Goal: Task Accomplishment & Management: Manage account settings

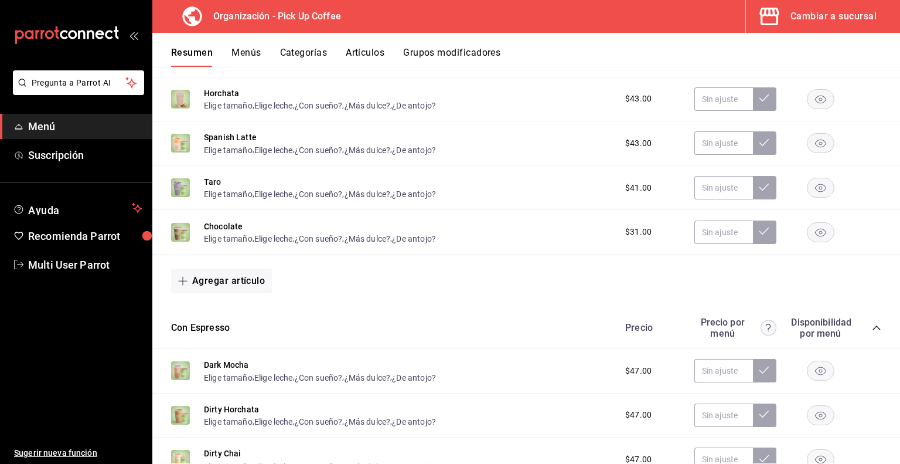
scroll to position [455, 0]
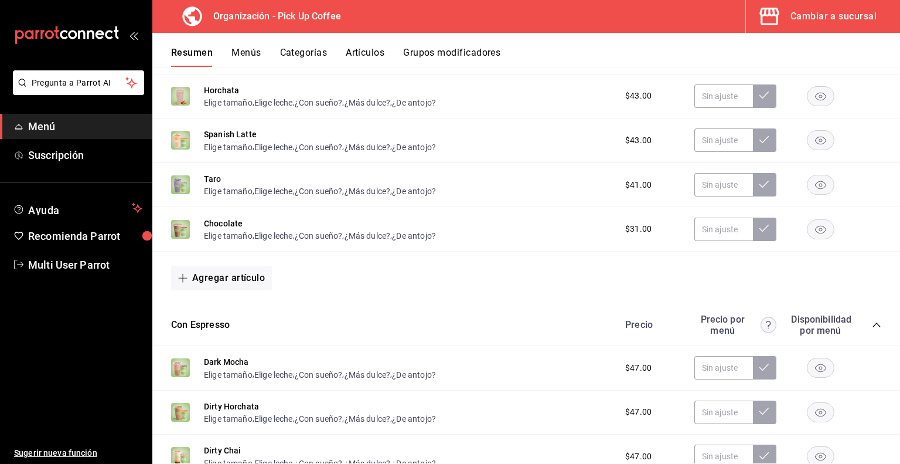
click at [363, 51] on button "Artículos" at bounding box center [365, 57] width 39 height 20
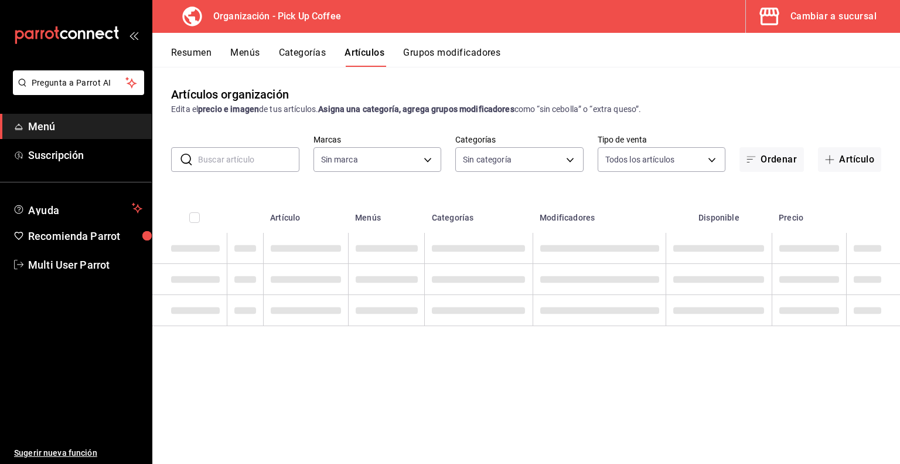
type input "be2dd662-c872-4fc9-aaab-377dbd4a662e"
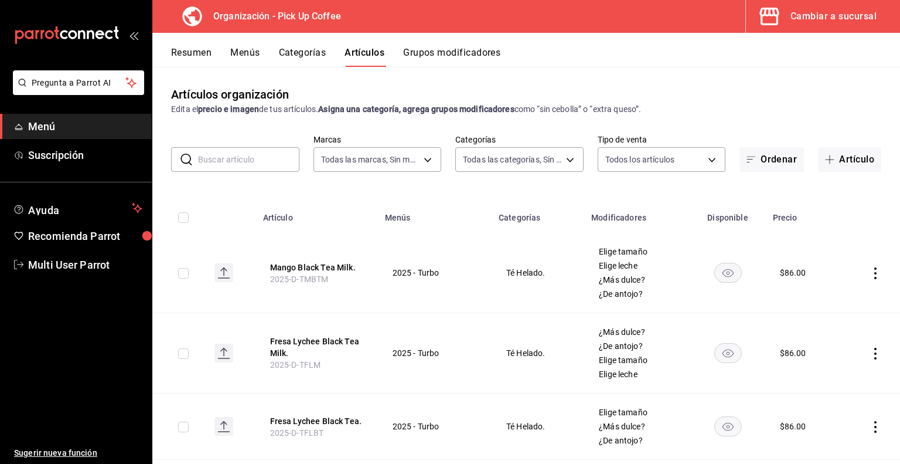
type input "4db18fed-9ffb-4c6a-b425-c60c97b678ba,53820eb7-d444-4b41-b4e8-98457ff70bcd,fb815…"
click at [235, 163] on input "text" at bounding box center [248, 159] width 101 height 23
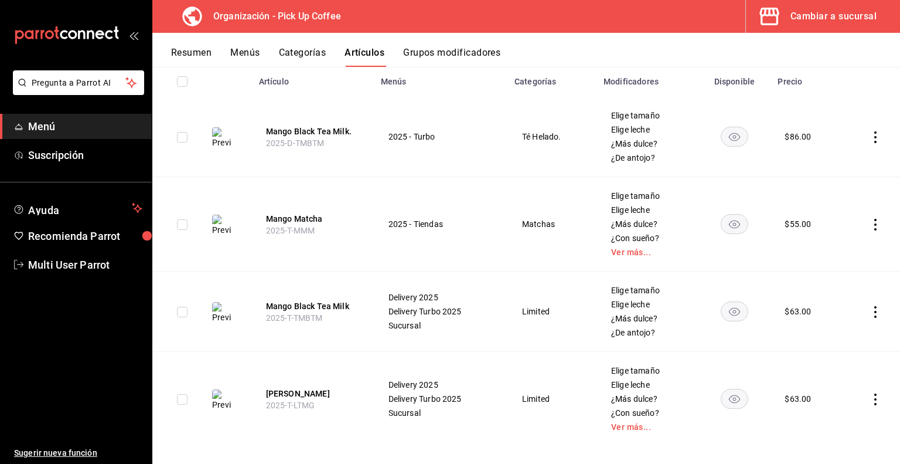
scroll to position [145, 0]
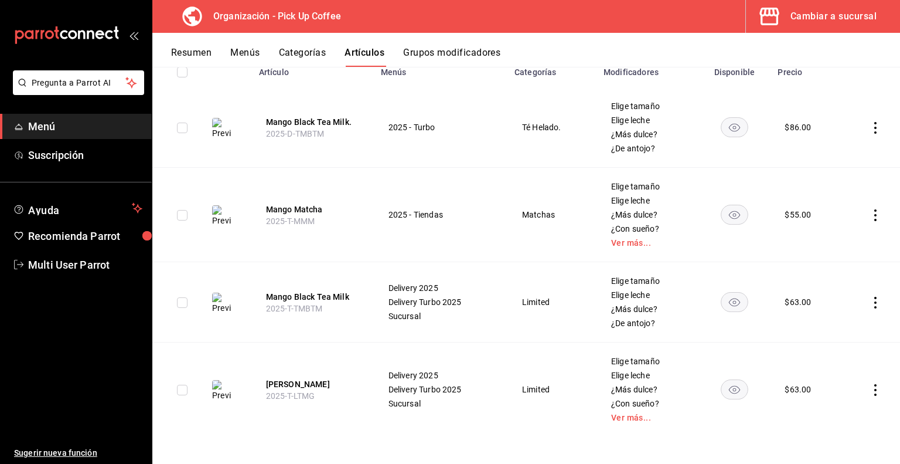
type input "mango"
click at [312, 292] on button "Mango Black Tea Milk" at bounding box center [313, 297] width 94 height 12
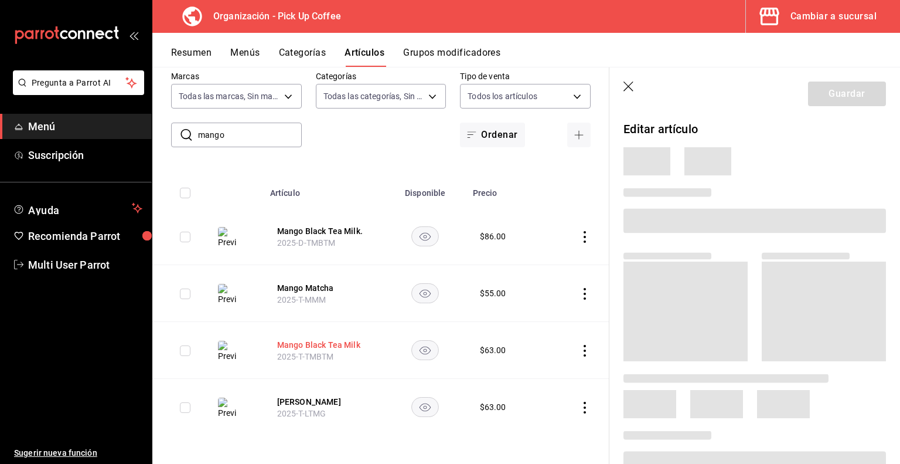
scroll to position [24, 0]
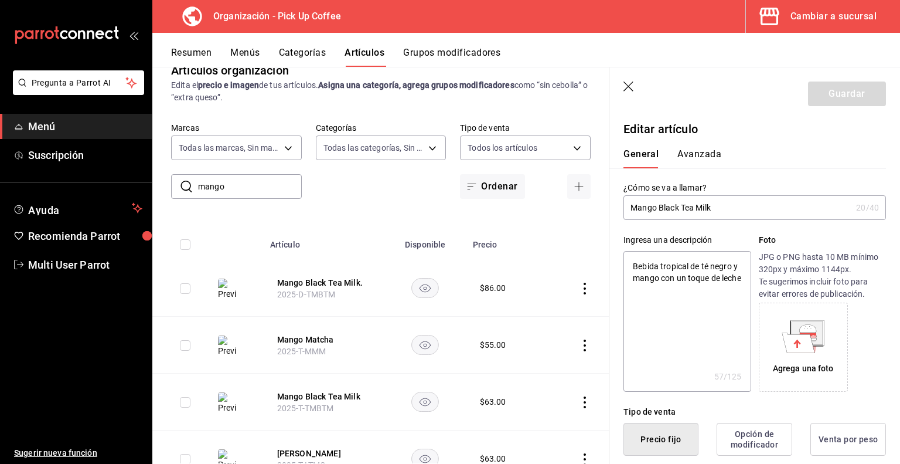
type textarea "x"
type input "$63.00"
radio input "false"
radio input "true"
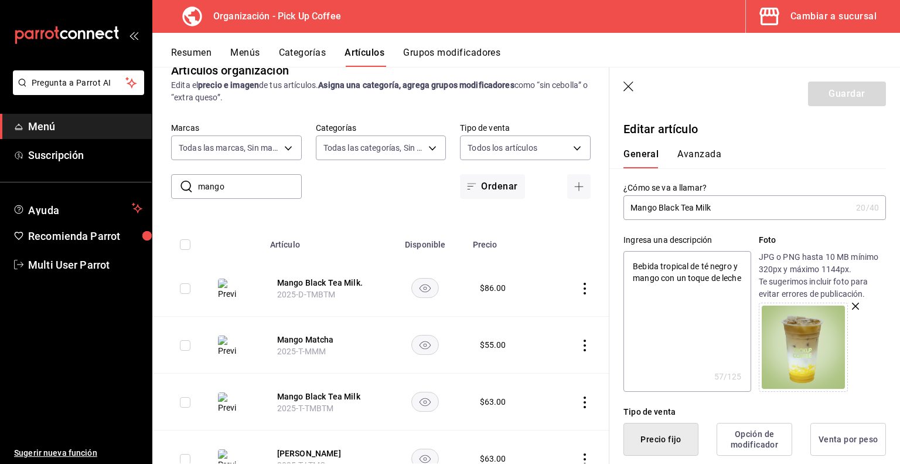
click at [716, 210] on input "Mango Black Tea Milk" at bounding box center [738, 207] width 228 height 23
type input "Mango Black Tea Mil"
type textarea "x"
type input "Mango Black Tea Mi"
type textarea "x"
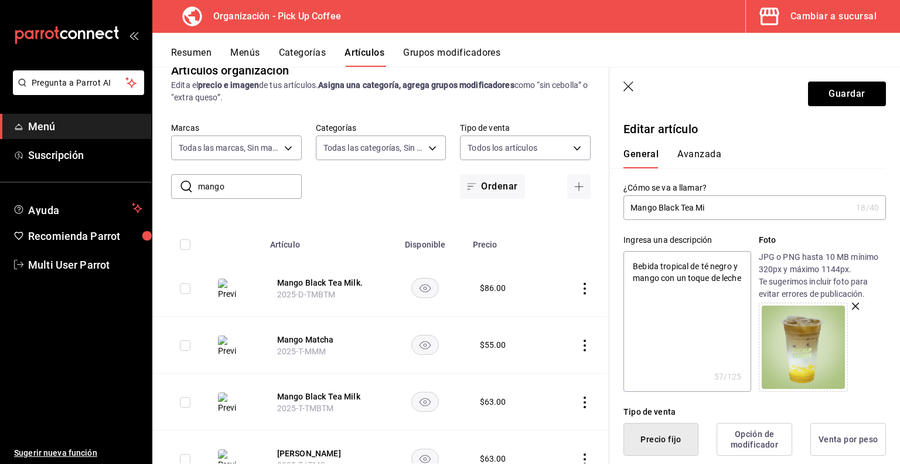
type input "Mango Black Tea M"
type textarea "x"
type input "Mango Black Tea"
type textarea "x"
type input "Mango Black Tea"
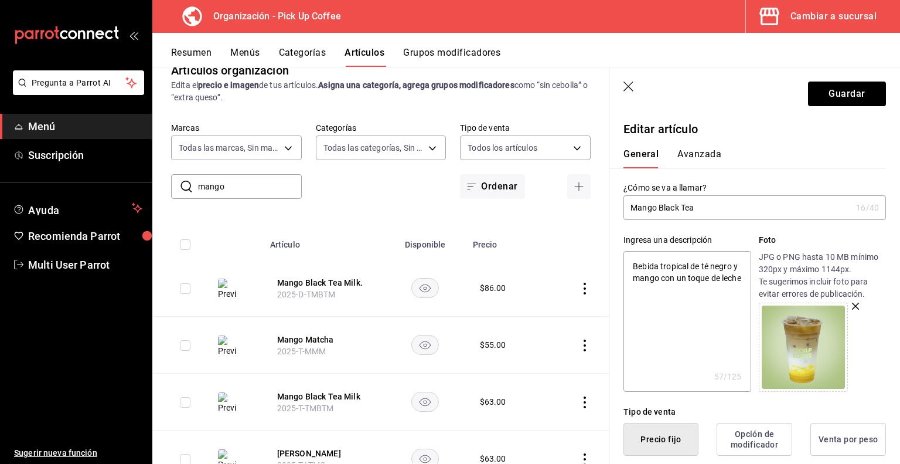
type textarea "x"
type input "Mango Black Te"
type textarea "x"
type input "Mango Black T"
type textarea "x"
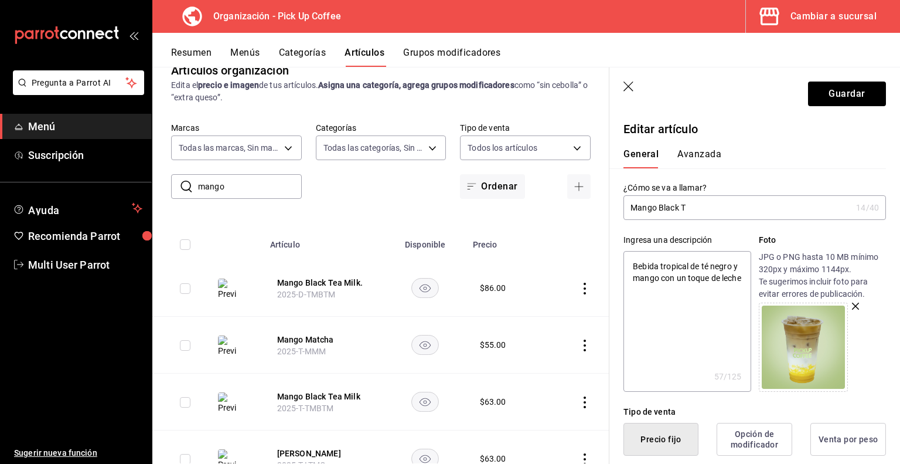
type input "Mango Black"
type textarea "x"
type input "Mango Black M"
type textarea "x"
type input "Mango Black Mi"
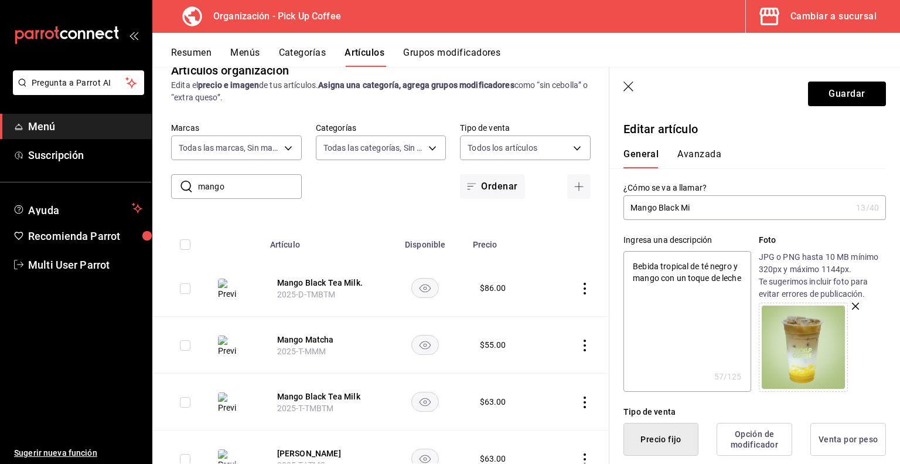
type textarea "x"
type input "Mango Black Mil"
type textarea "x"
type input "Mango Black Milk"
type textarea "x"
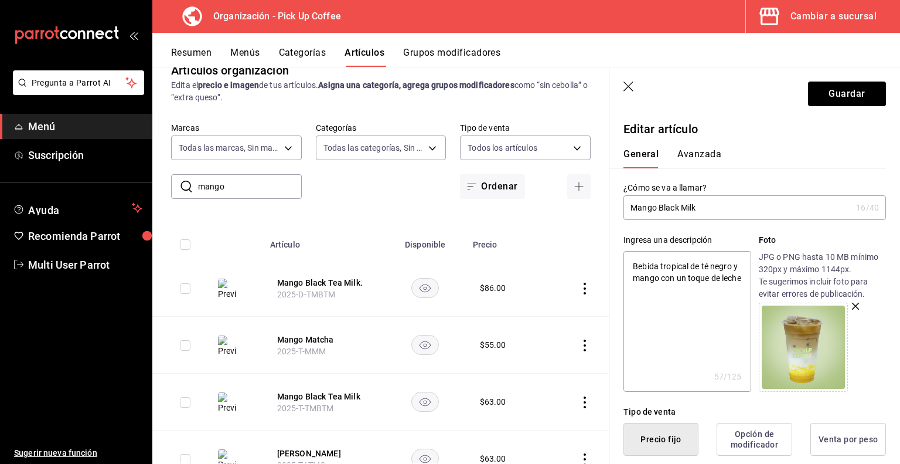
type input "Mango Black Milk"
type textarea "x"
type input "Mango Black Milk T"
type textarea "x"
type input "Mango Black Milk Te"
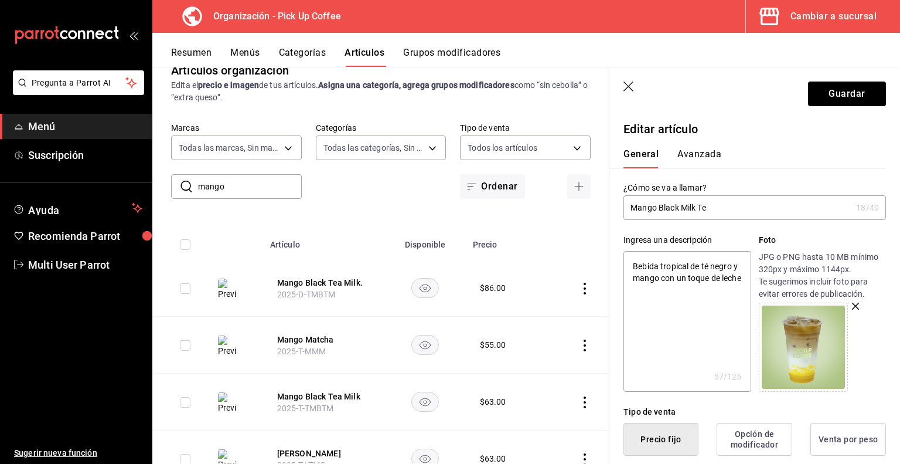
type textarea "x"
type input "Mango Black Milk Tea"
type textarea "x"
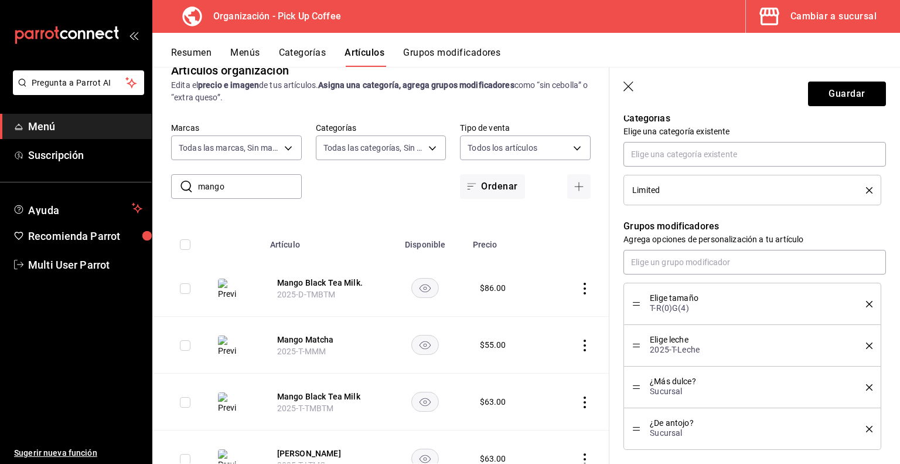
scroll to position [825, 0]
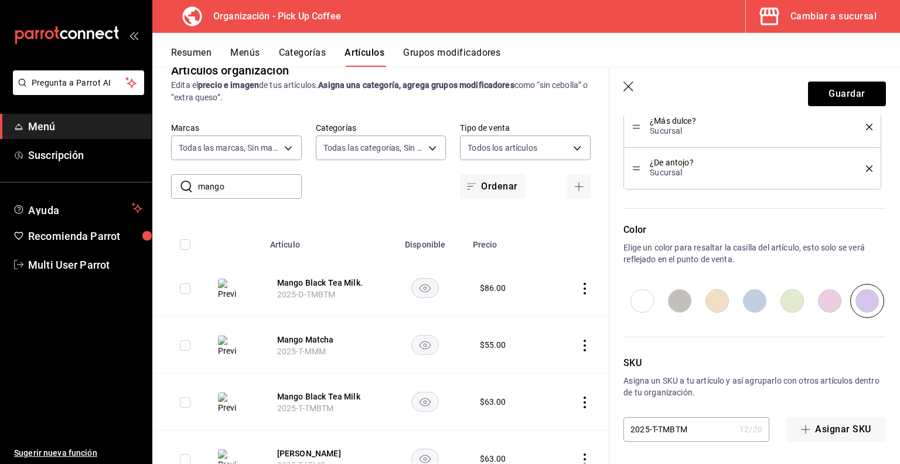
type input "Mango Black Milk Tea"
click at [671, 430] on input "2025-T-TMBTM" at bounding box center [679, 428] width 111 height 23
type input "2025-T-TMBM"
type textarea "x"
type input "2025-T-TMB"
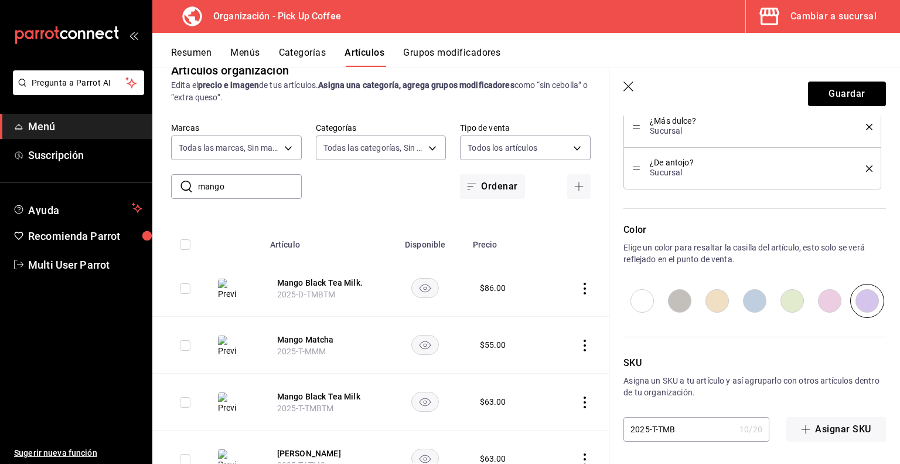
type textarea "x"
type input "2025-T-TMBM"
type textarea "x"
type input "2025-T-TMBMT"
type textarea "x"
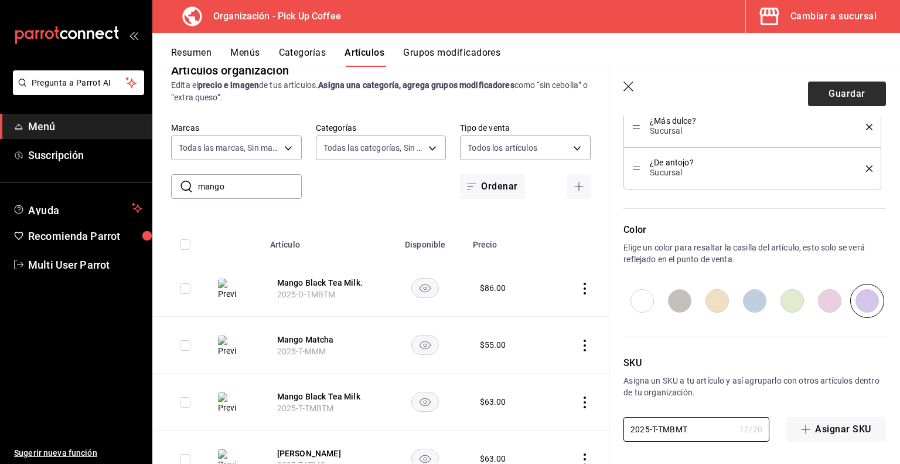
type input "2025-T-TMBMT"
click at [842, 93] on button "Guardar" at bounding box center [847, 93] width 78 height 25
type textarea "x"
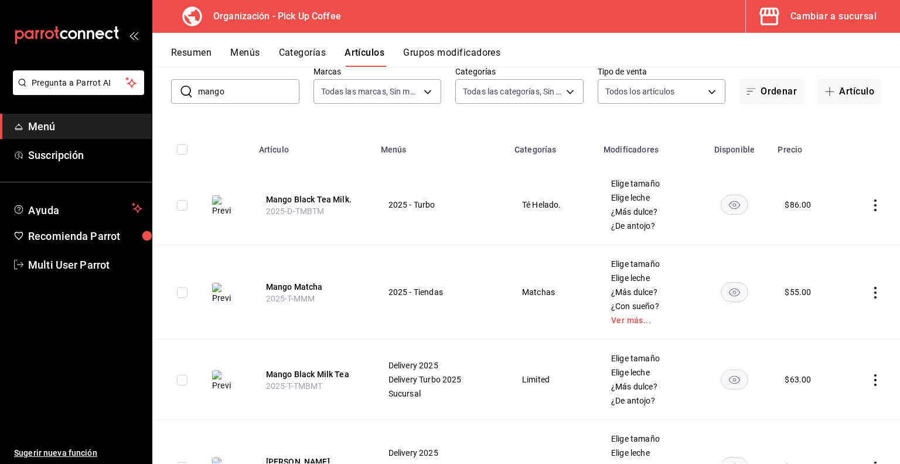
scroll to position [70, 0]
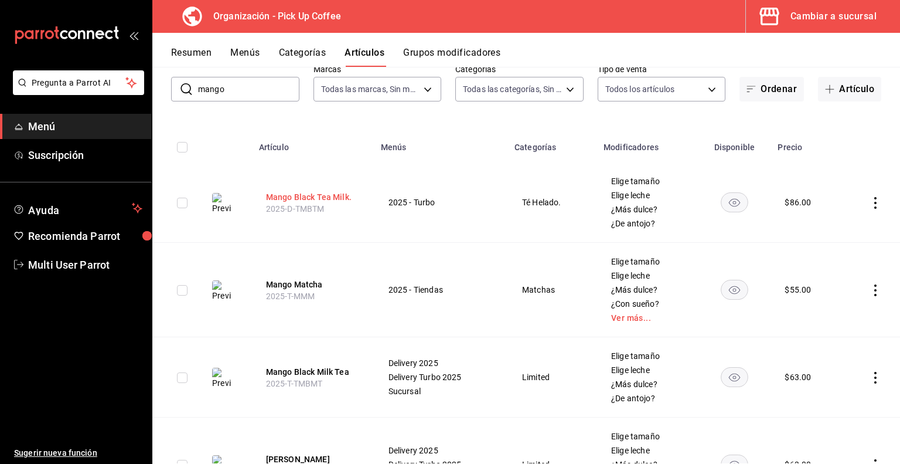
click at [326, 194] on button "Mango Black Tea Milk." at bounding box center [313, 197] width 94 height 12
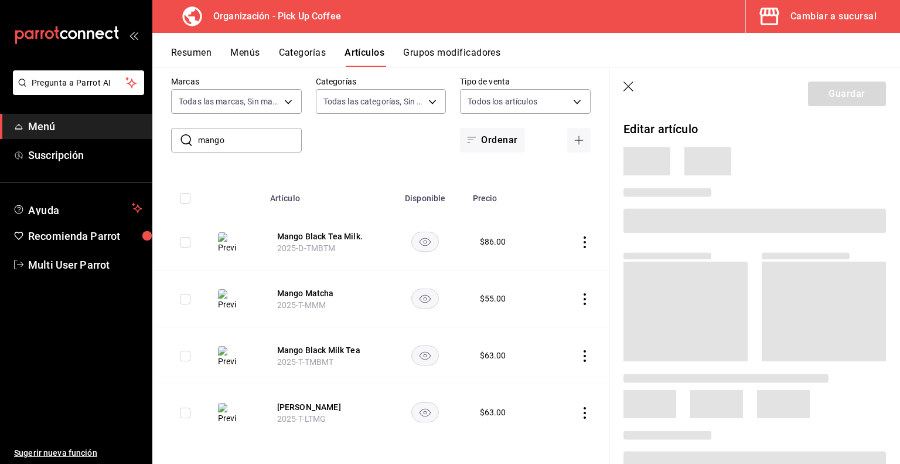
scroll to position [24, 0]
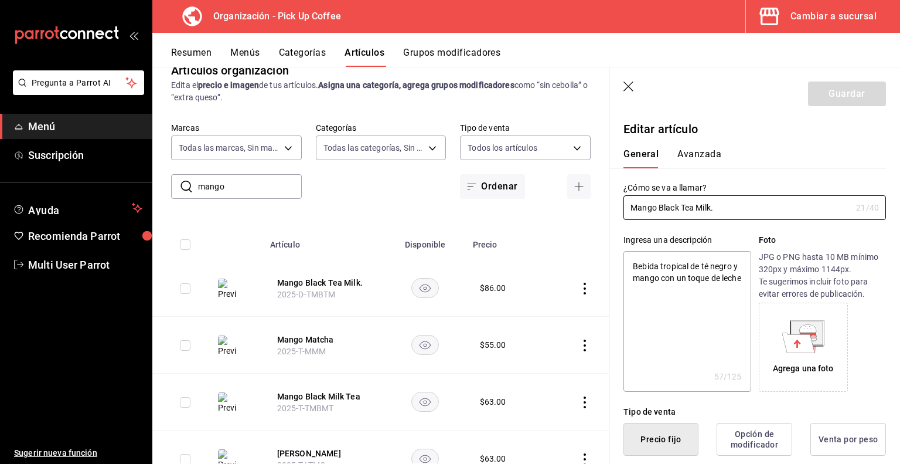
type textarea "x"
type input "$86.00"
radio input "false"
radio input "true"
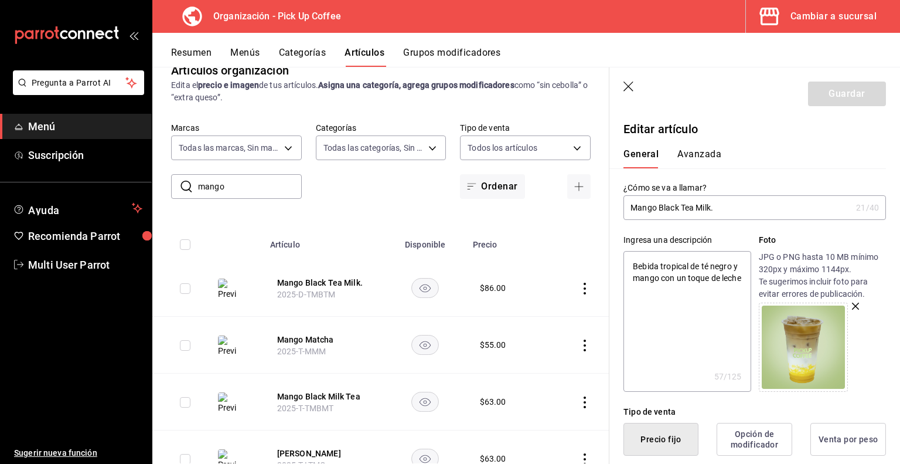
click at [695, 208] on input "Mango Black Tea Milk." at bounding box center [738, 207] width 228 height 23
type input "Mango Black Te Milk."
type textarea "x"
type input "Mango Black T Milk."
type textarea "x"
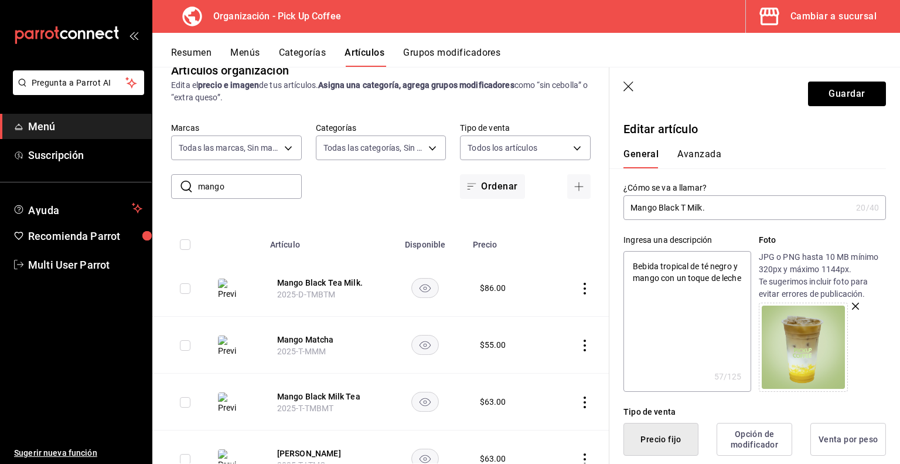
type input "Mango Black Milk."
type textarea "x"
type input "Mango Black Milk."
type textarea "x"
click at [695, 208] on input "Mango Black Milk." at bounding box center [738, 207] width 228 height 23
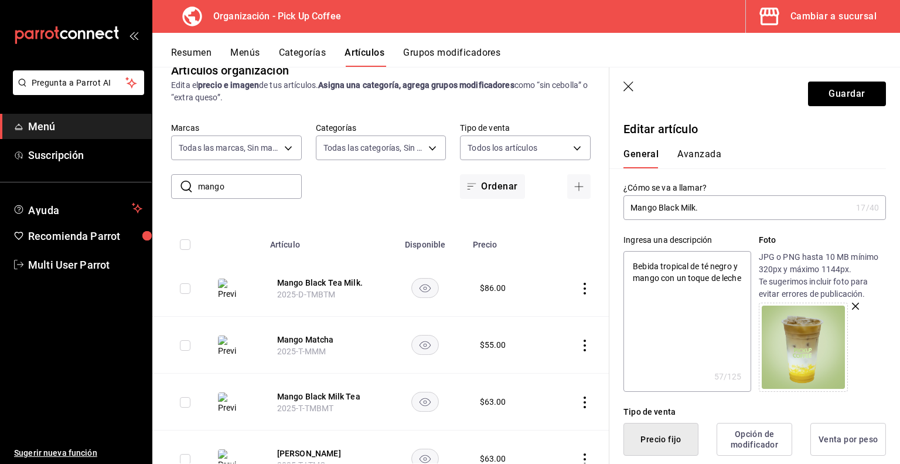
type input "Mango Black Milk ."
type textarea "x"
type input "Mango Black Milk T."
type textarea "x"
type input "Mango Black Milk Te."
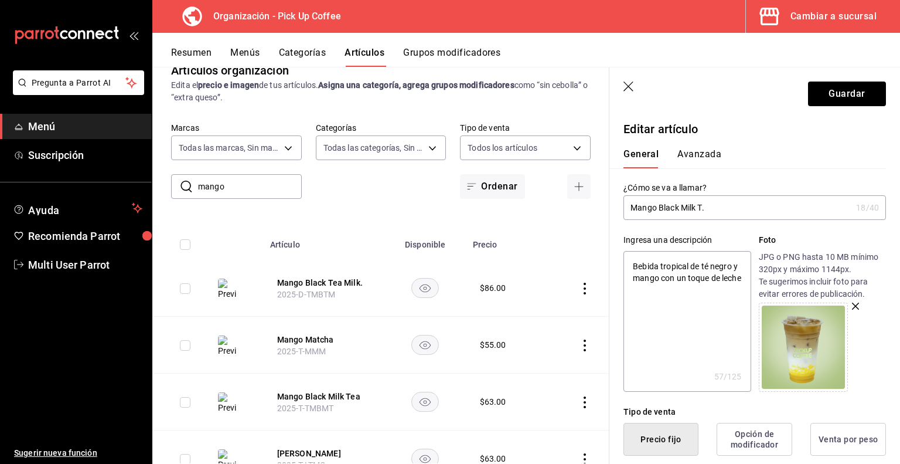
type textarea "x"
type input "Mango Black Milk Tea."
type textarea "x"
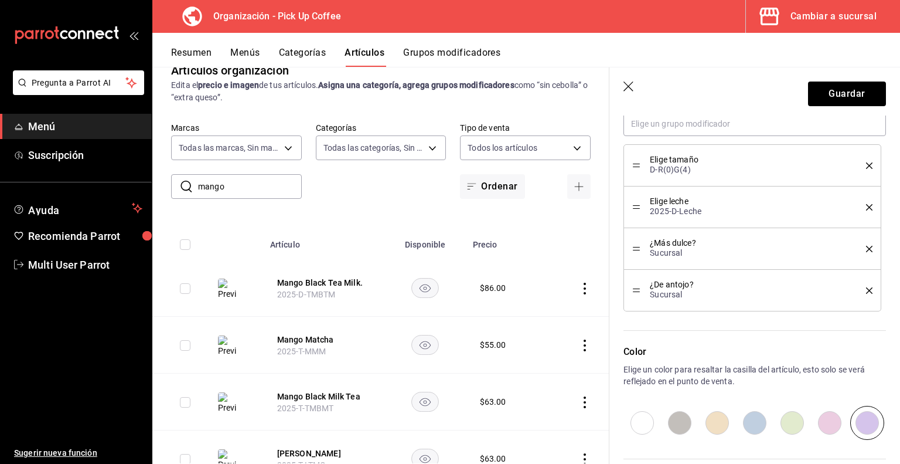
scroll to position [686, 0]
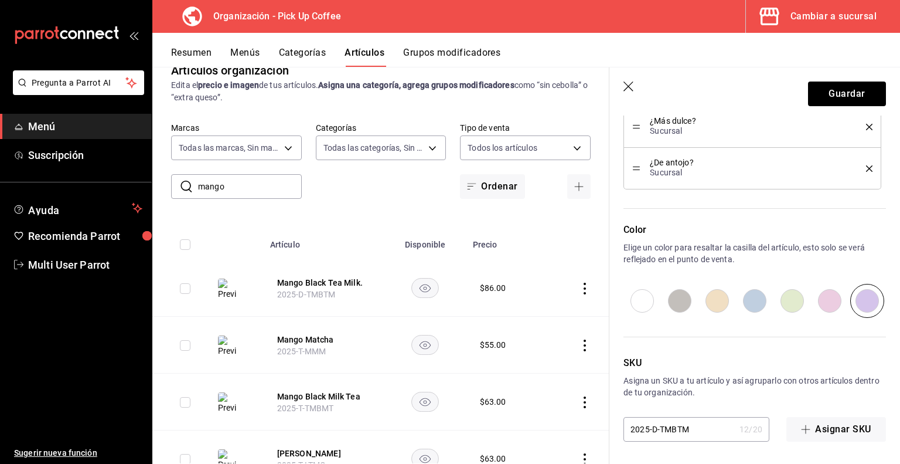
type input "Mango Black Milk Tea."
click at [682, 428] on input "2025-D-TMBTM" at bounding box center [679, 428] width 111 height 23
type input "2025-D-TMBM"
type textarea "x"
type input "2025-D-TMBMT"
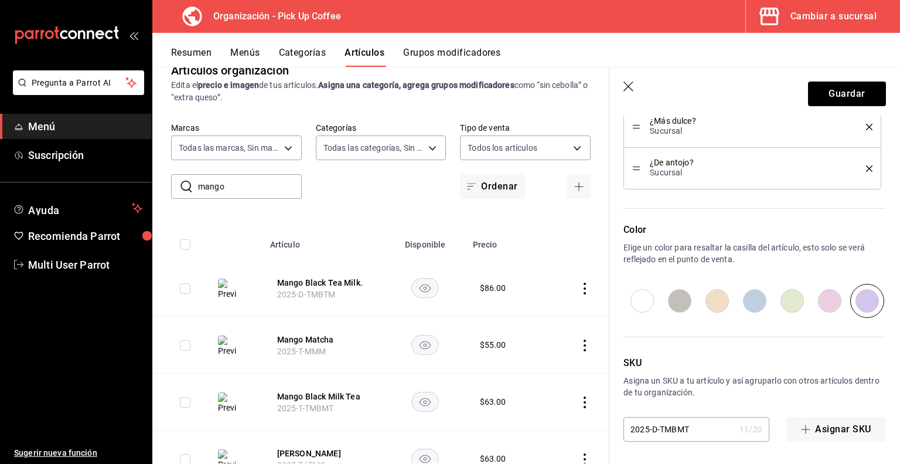
type textarea "x"
type input "2025-D-TMBMT"
click at [843, 97] on button "Guardar" at bounding box center [847, 93] width 78 height 25
type textarea "x"
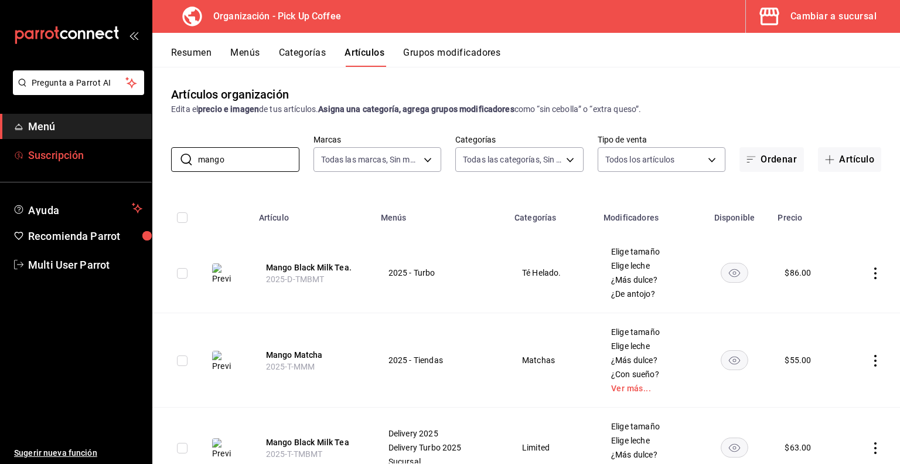
drag, startPoint x: 238, startPoint y: 164, endPoint x: 102, endPoint y: 161, distance: 136.0
click at [102, 161] on div "Pregunta a Parrot AI Menú Suscripción Ayuda Recomienda Parrot Multi User Parrot…" at bounding box center [450, 232] width 900 height 464
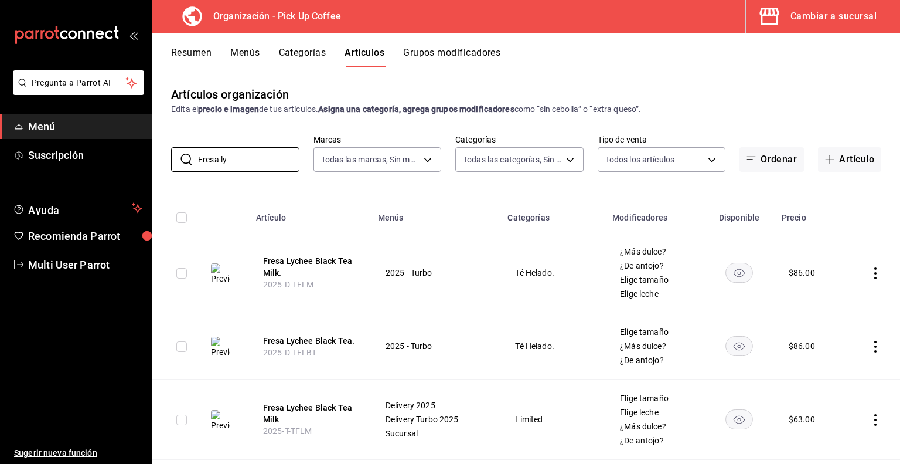
scroll to position [89, 0]
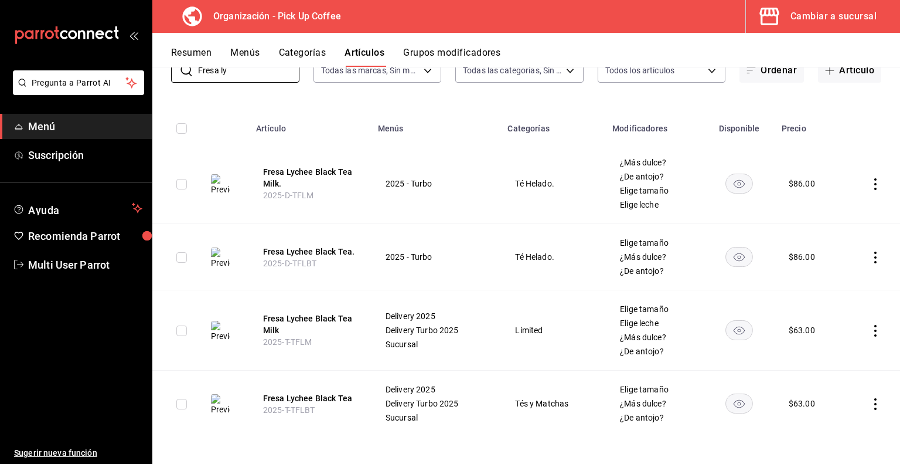
type input "Fresa ly"
click at [304, 105] on div "Artículos organización Edita el precio e imagen de tus artículos. Asigna una ca…" at bounding box center [526, 265] width 748 height 396
click at [308, 171] on button "Fresa Lychee Black Tea Milk." at bounding box center [310, 177] width 94 height 23
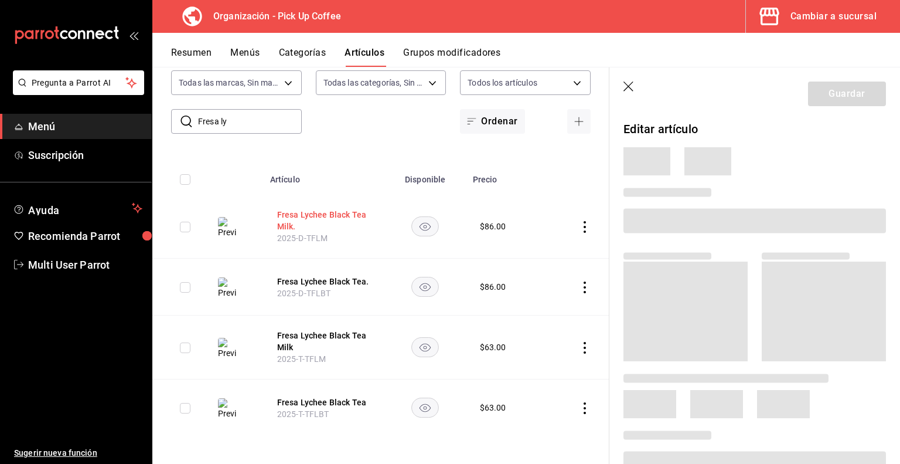
scroll to position [38, 0]
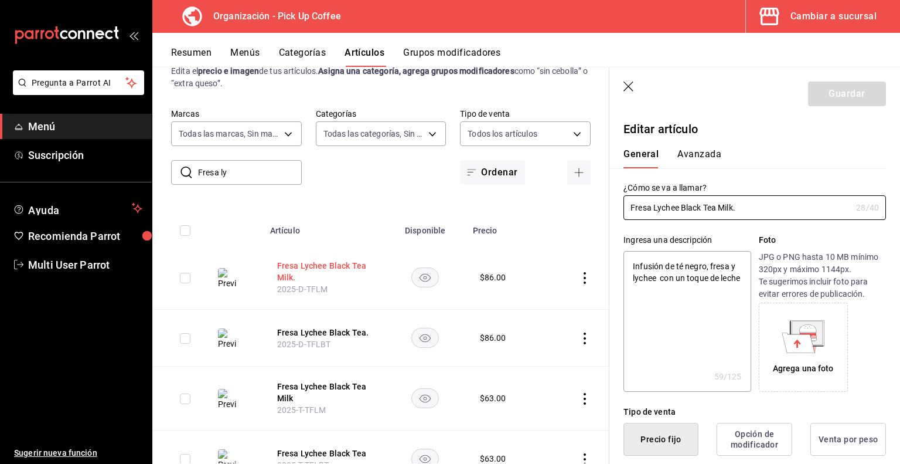
type textarea "x"
type input "$86.00"
radio input "false"
radio input "true"
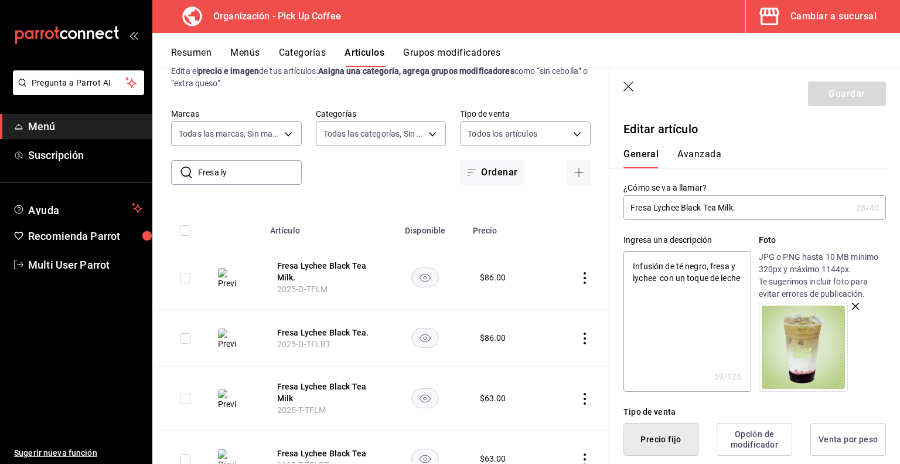
click at [720, 205] on input "Fresa Lychee Black Tea Milk." at bounding box center [738, 207] width 228 height 23
type input "Fresa Lychee Black TeaMilk."
type textarea "x"
type input "Fresa Lychee Black TeMilk."
type textarea "x"
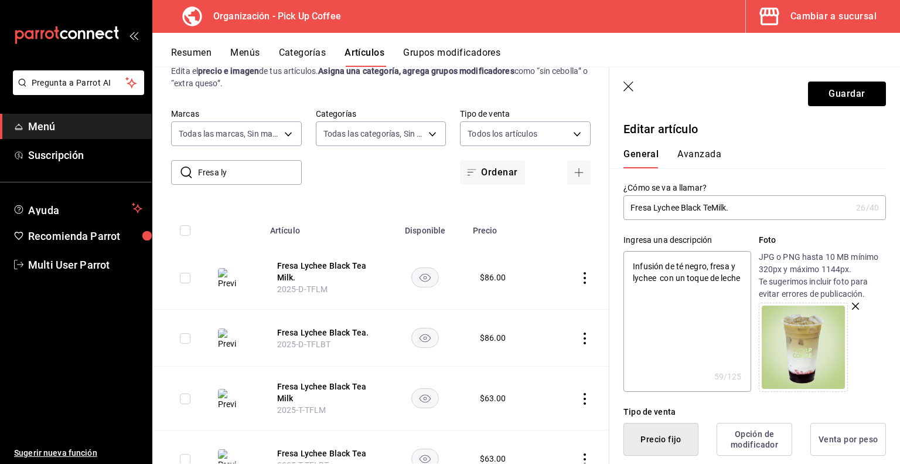
type input "Fresa Lychee Black TMilk."
type textarea "x"
type input "Fresa Lychee Black Milk."
type textarea "x"
type input "Fresa Lychee Black Milk ."
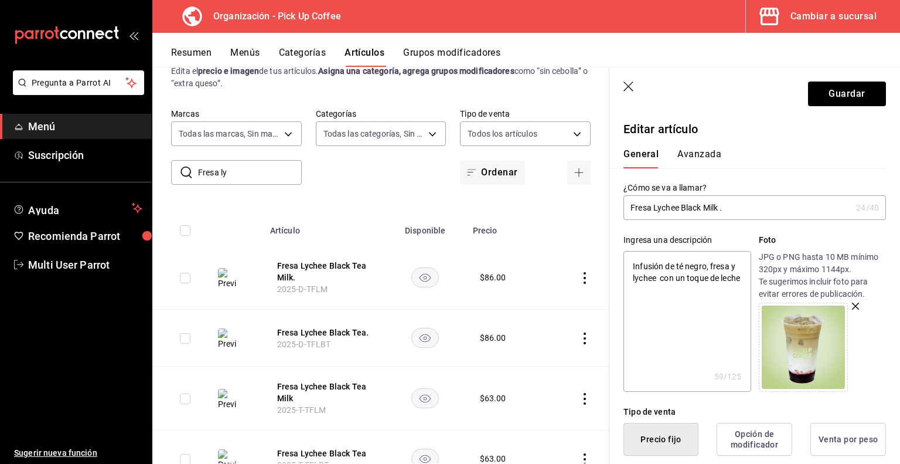
type textarea "x"
type input "Fresa Lychee Black Milk T."
type textarea "x"
type input "Fresa Lychee Black Milk Te."
type textarea "x"
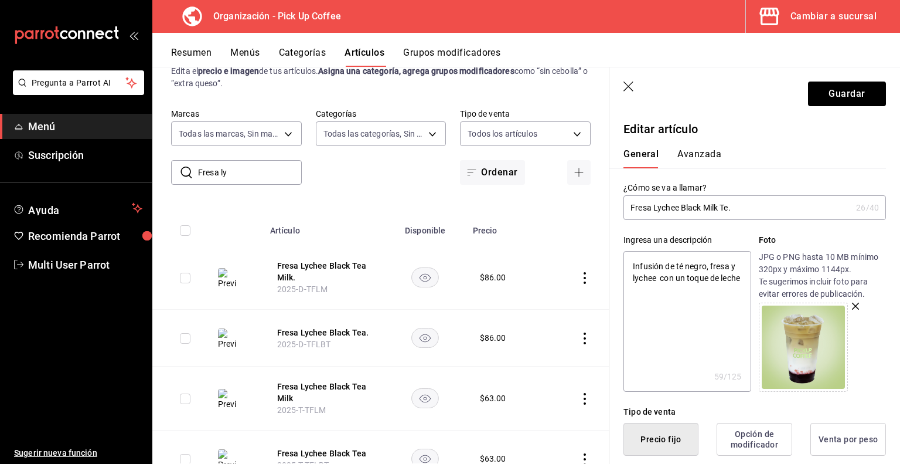
type input "Fresa Lychee Black Milk Tea."
type textarea "x"
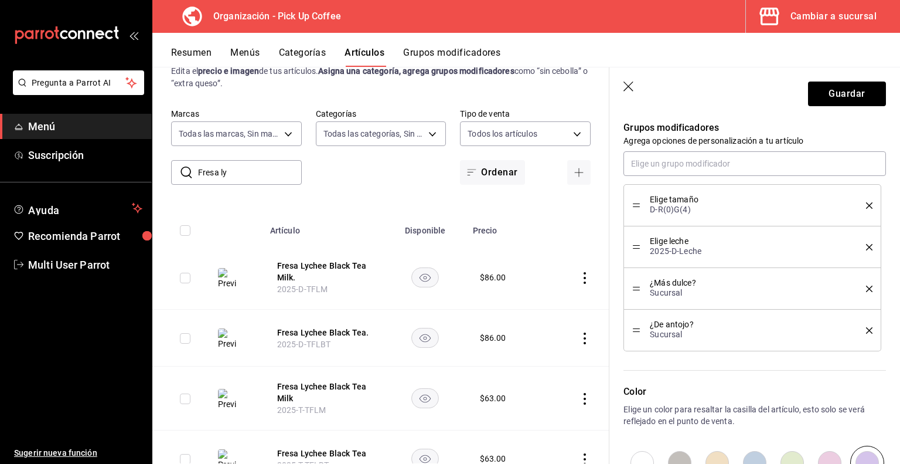
scroll to position [686, 0]
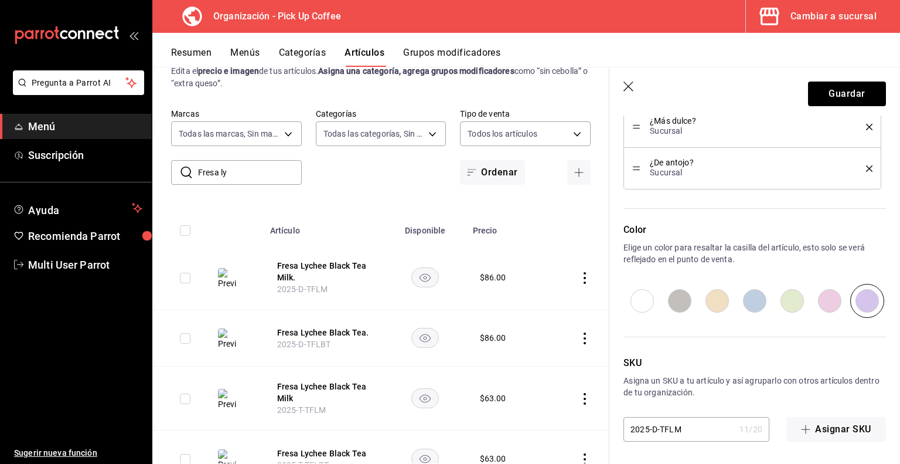
type input "Fresa Lychee Black Milk Tea."
click at [673, 428] on input "2025-D-TFLM" at bounding box center [679, 428] width 111 height 23
type input "2025-D-TFLBM"
type textarea "x"
type input "2025-D-TFLBMT"
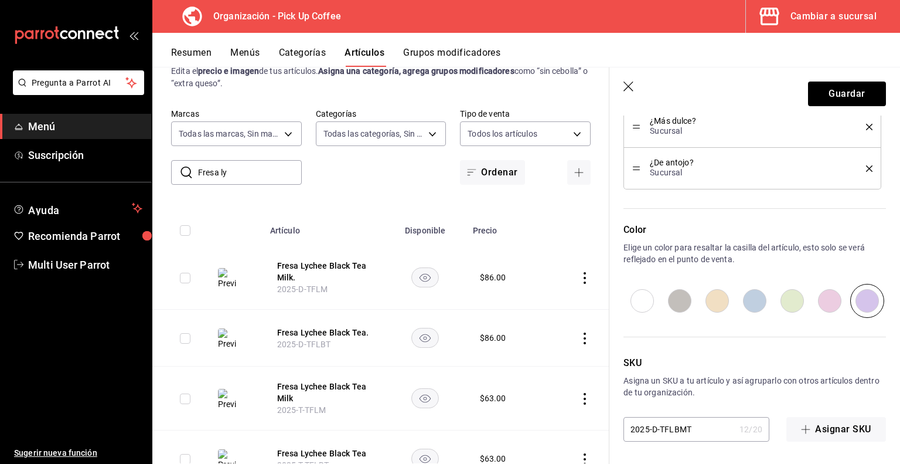
type textarea "x"
type input "2025-D-TFLBMT"
click at [844, 96] on button "Guardar" at bounding box center [847, 93] width 78 height 25
type textarea "x"
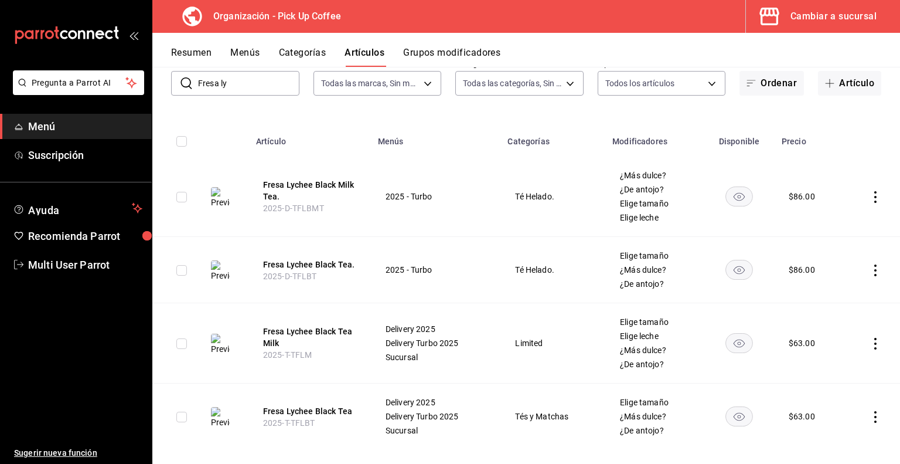
scroll to position [89, 0]
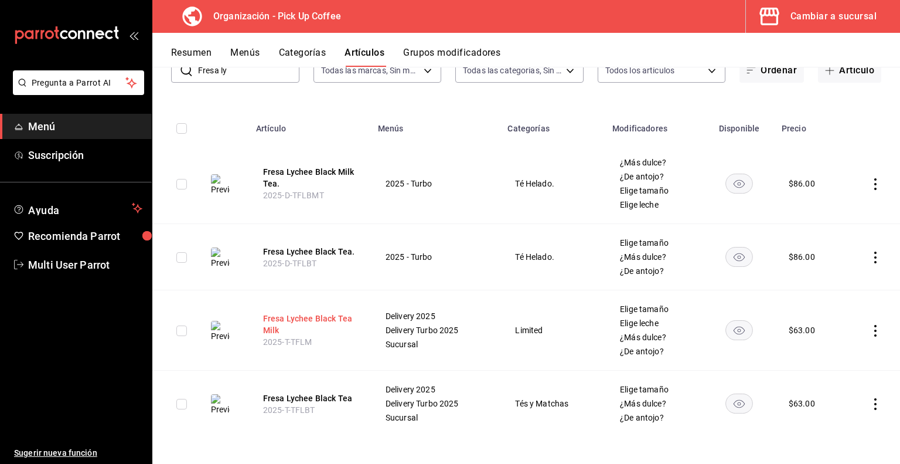
click at [308, 323] on button "Fresa Lychee Black Tea Milk" at bounding box center [310, 323] width 94 height 23
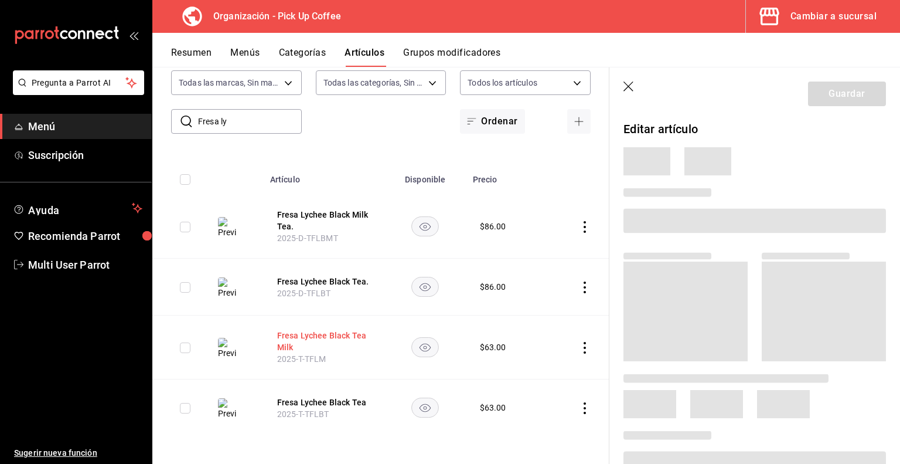
scroll to position [38, 0]
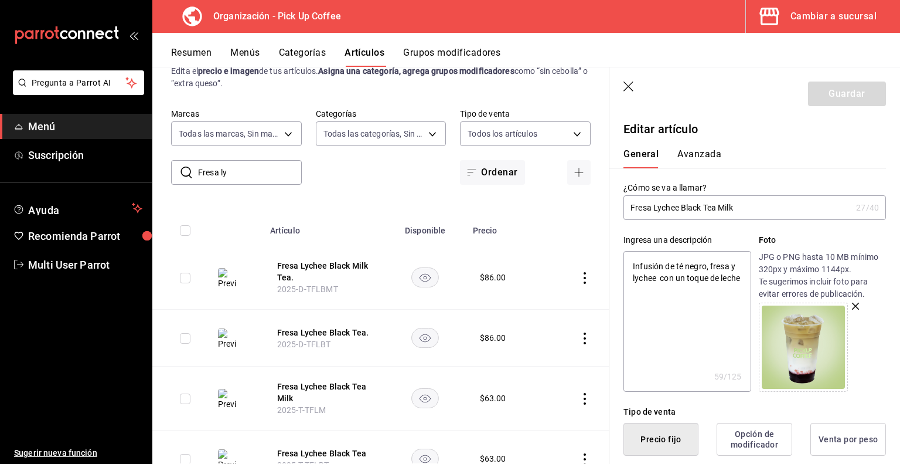
click at [715, 208] on input "Fresa Lychee Black Tea Milk" at bounding box center [738, 207] width 228 height 23
type input "Fresa Lychee Black Te Milk"
type textarea "x"
type input "Fresa Lychee Black T Milk"
type textarea "x"
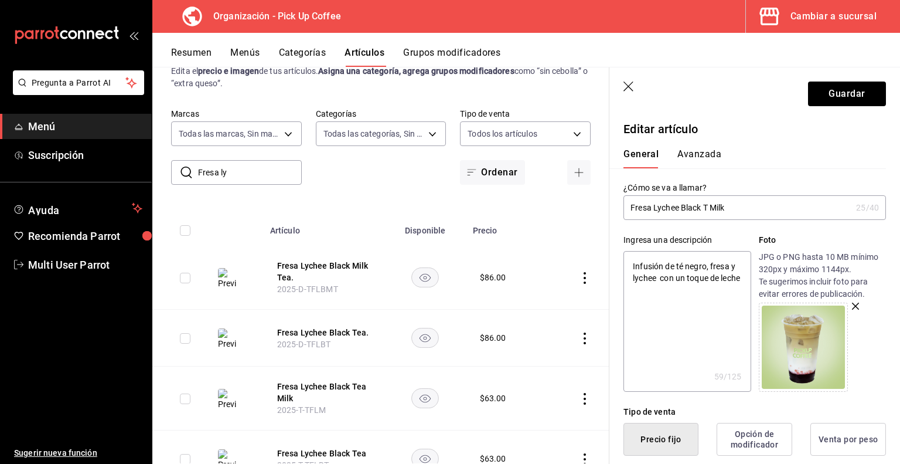
type input "Fresa Lychee Black Milk"
type textarea "x"
type input "Fresa Lychee Black Milk"
type textarea "x"
click at [719, 208] on input "Fresa Lychee Black Milk" at bounding box center [738, 207] width 228 height 23
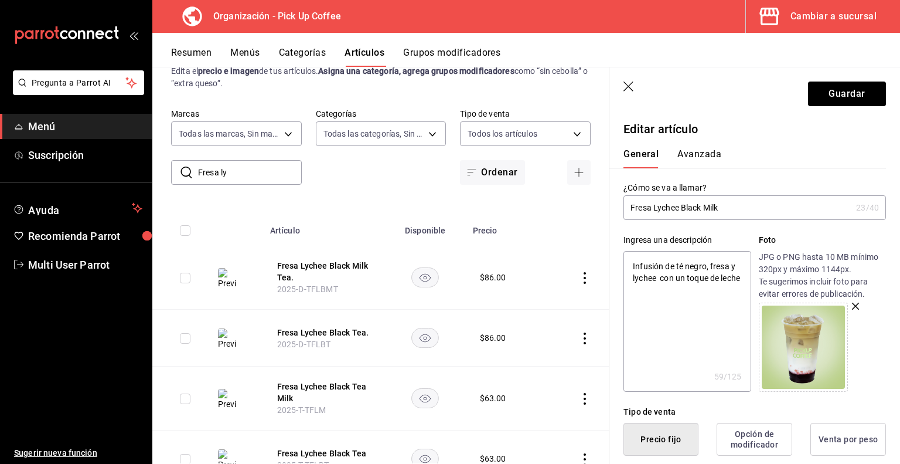
type input "Fresa Lychee Black Milk"
type textarea "x"
type input "Fresa Lychee Black Milk T"
type textarea "x"
type input "Fresa Lychee Black Milk Te"
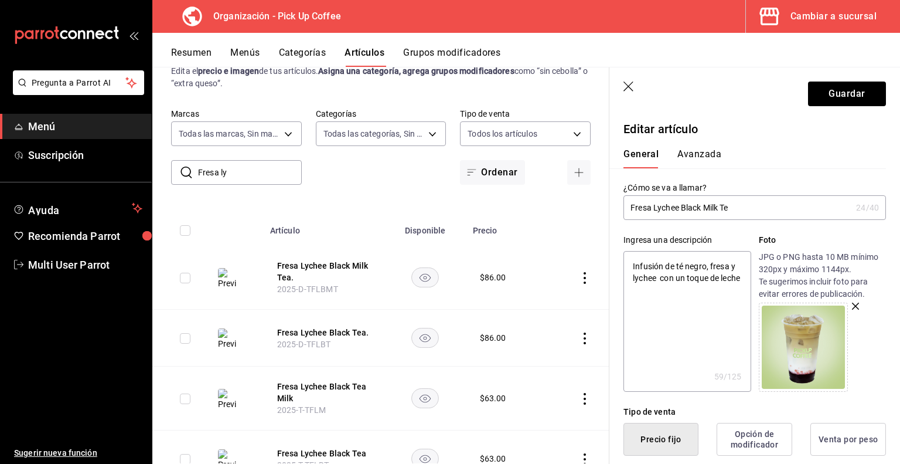
type textarea "x"
type input "Fresa Lychee Black Milk Tea"
type textarea "x"
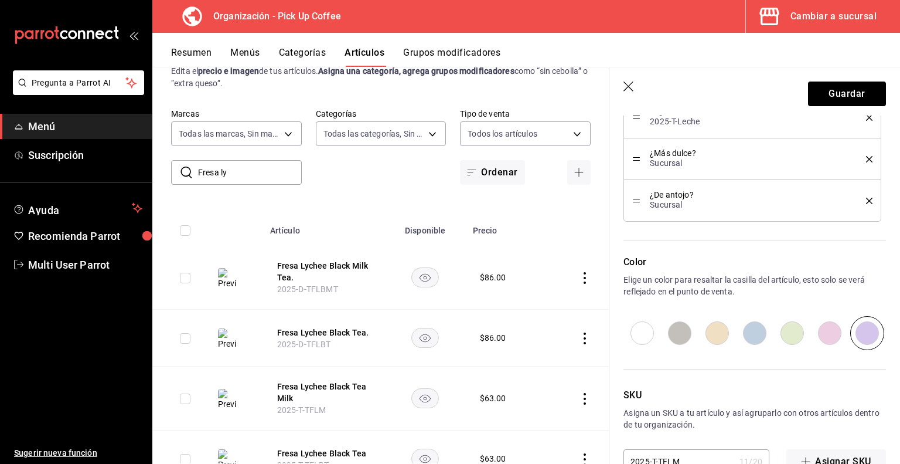
scroll to position [825, 0]
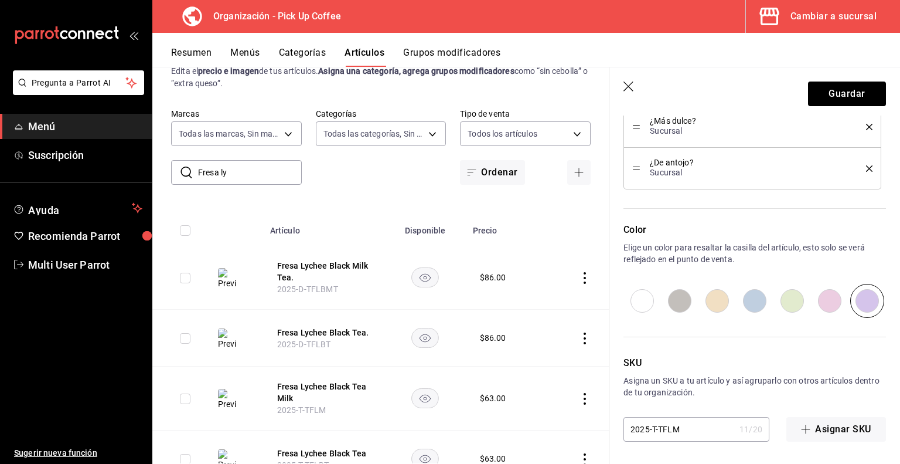
type input "Fresa Lychee Black Milk Tea"
click at [687, 428] on input "2025-T-TFLM" at bounding box center [679, 428] width 111 height 23
type input "2025-T-TFL"
type textarea "x"
type input "2025-T-TFLB"
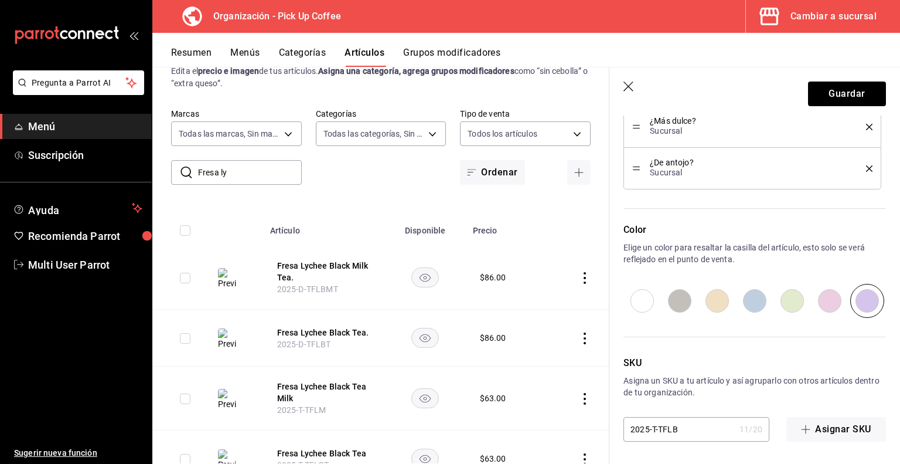
type textarea "x"
type input "2025-T-TFLBM"
type textarea "x"
type input "2025-T-TFLBMT"
type textarea "x"
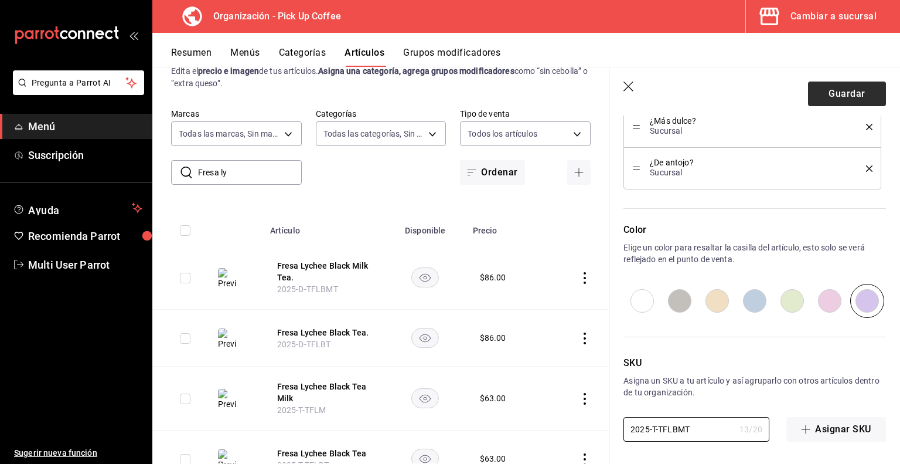
type input "2025-T-TFLBMT"
click at [830, 90] on button "Guardar" at bounding box center [847, 93] width 78 height 25
type textarea "x"
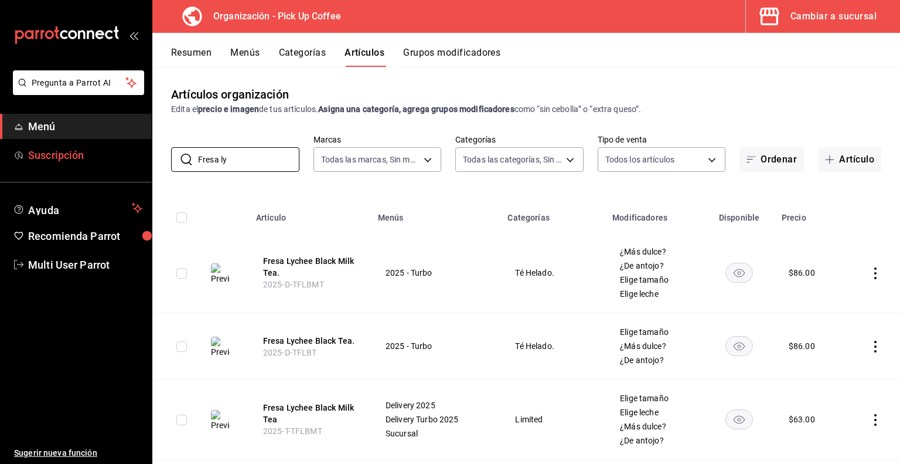
drag, startPoint x: 260, startPoint y: 164, endPoint x: 41, endPoint y: 165, distance: 219.2
click at [41, 165] on div "Pregunta a Parrot AI Menú Suscripción Ayuda Recomienda Parrot Multi User Parrot…" at bounding box center [450, 232] width 900 height 464
type input "Espresso"
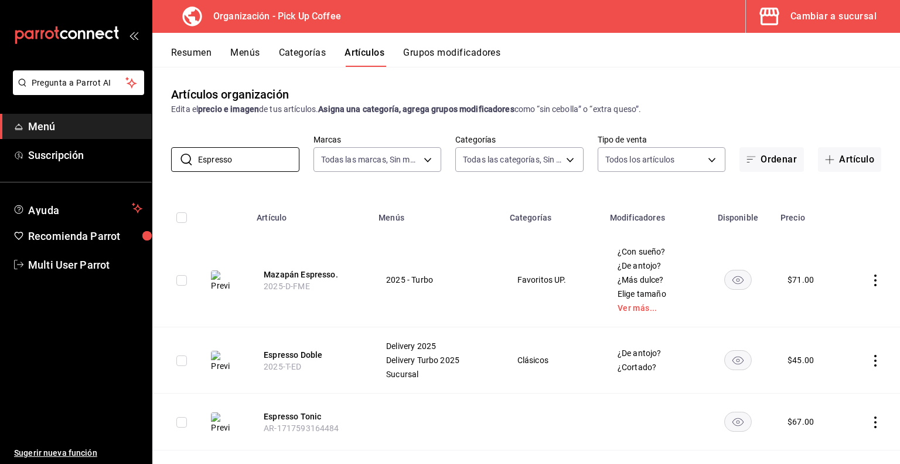
scroll to position [345, 0]
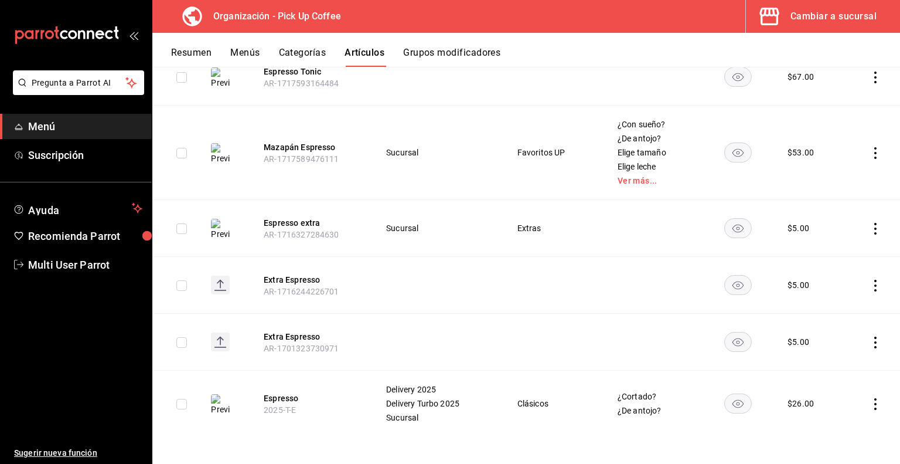
click at [870, 400] on icon "actions" at bounding box center [876, 404] width 12 height 12
click at [832, 407] on span "Duplicar" at bounding box center [831, 409] width 30 height 12
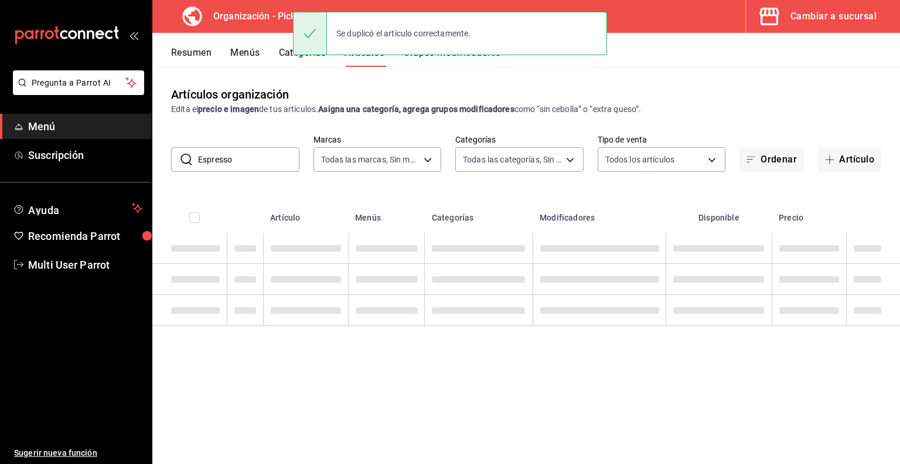
scroll to position [0, 0]
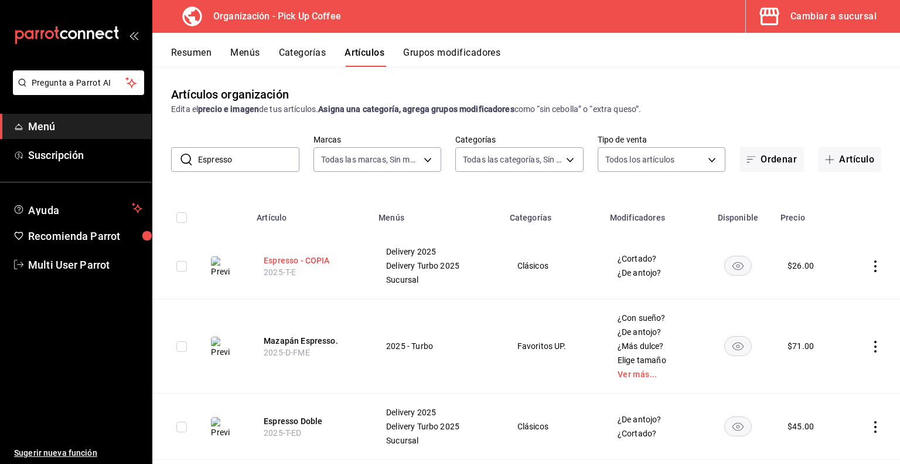
click at [319, 263] on button "Espresso - COPIA" at bounding box center [311, 260] width 94 height 12
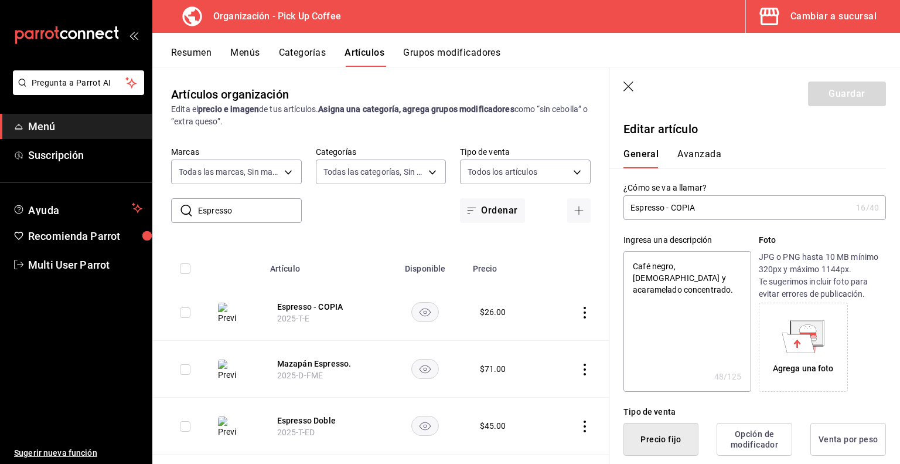
type textarea "x"
type input "$26.00"
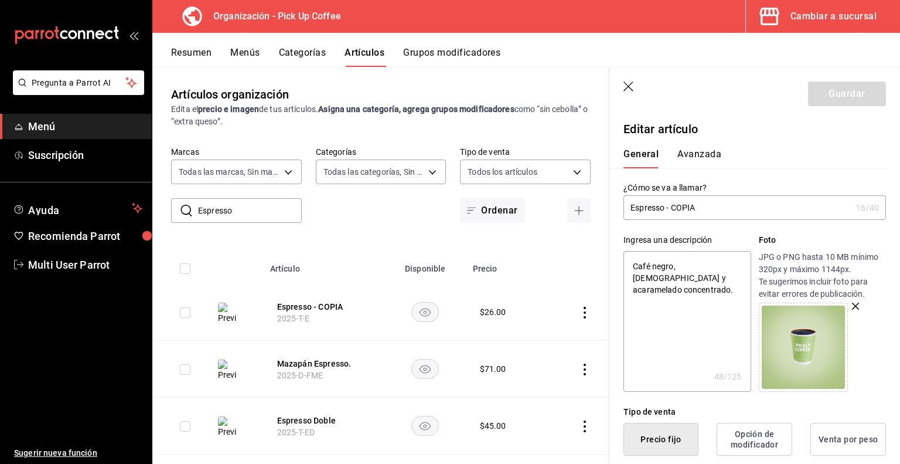
type input "Espresso - COPI"
type textarea "x"
type input "Espresso - COP"
type textarea "x"
type input "Espresso - CO"
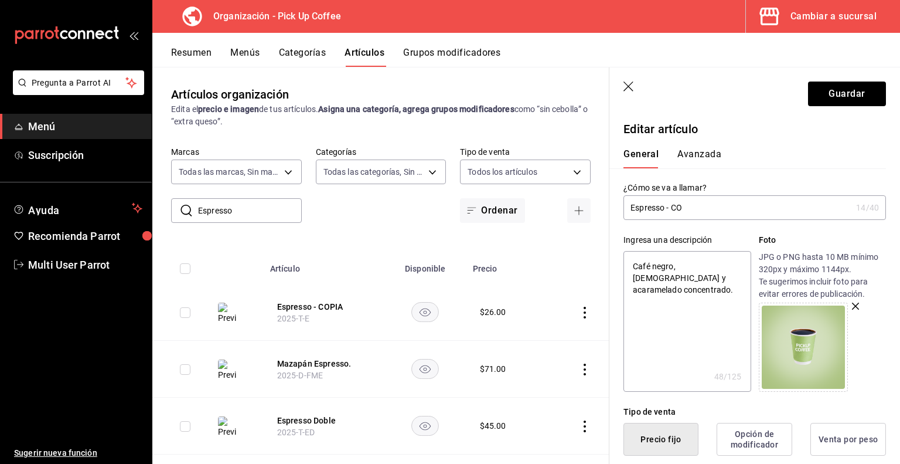
type textarea "x"
type input "Espresso - C"
type textarea "x"
type input "Espresso -"
type textarea "x"
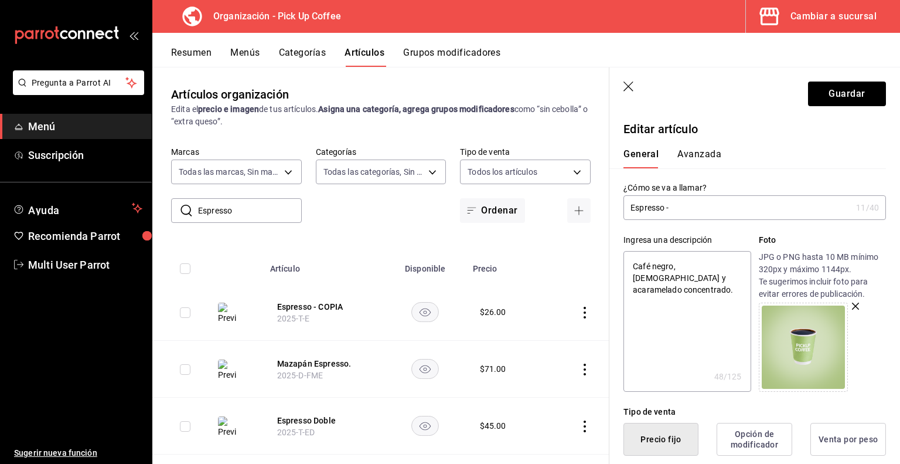
type input "Espresso -"
type textarea "x"
type input "Espresso"
type textarea "x"
type input "Espresso"
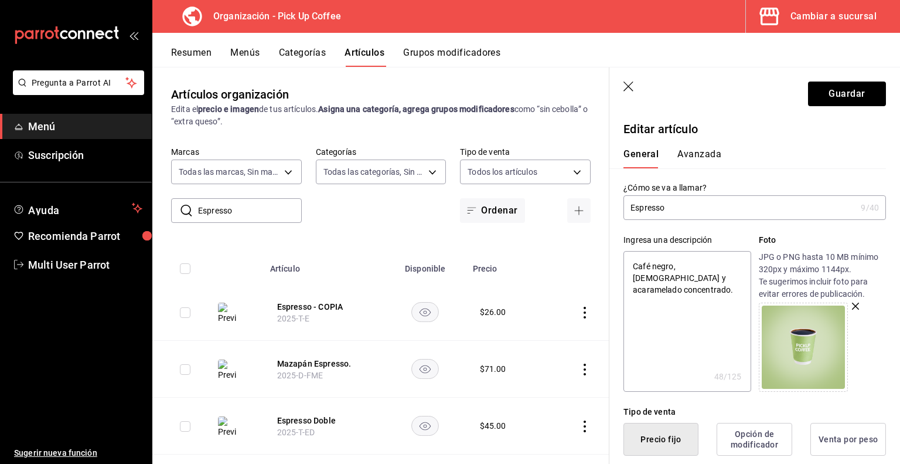
type textarea "x"
type input "Espresso-"
type textarea "x"
type input "Espresso"
type textarea "x"
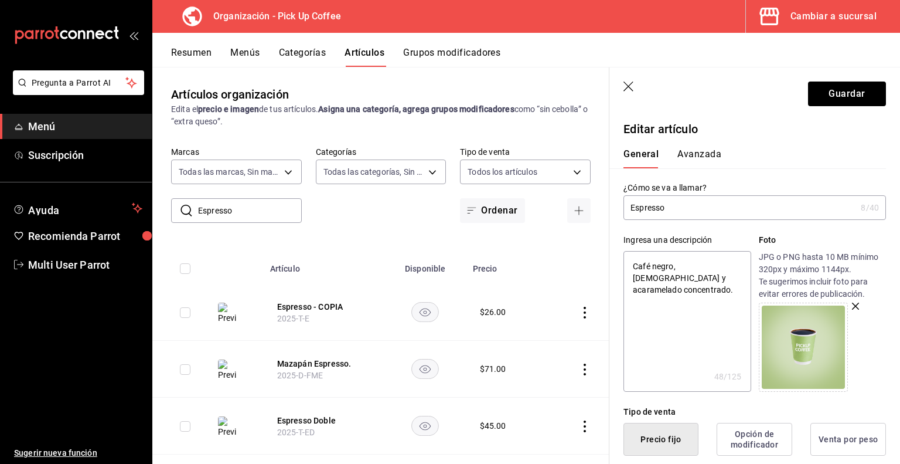
type input "Espresso."
type textarea "x"
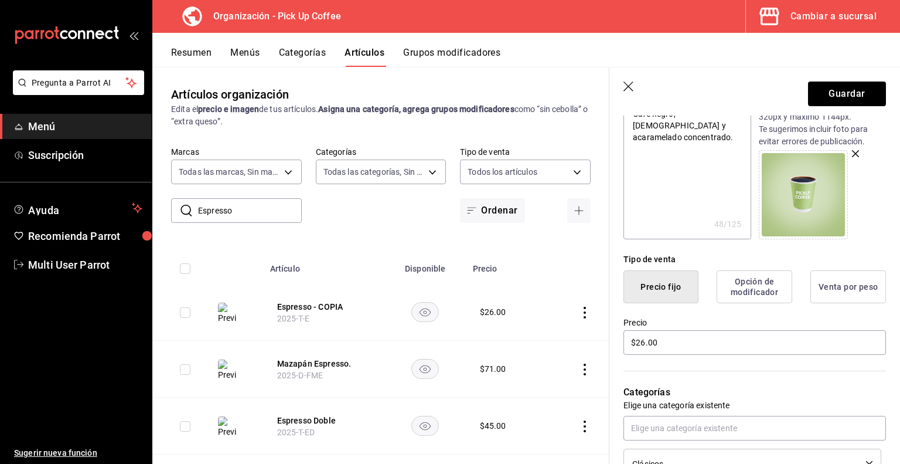
scroll to position [158, 0]
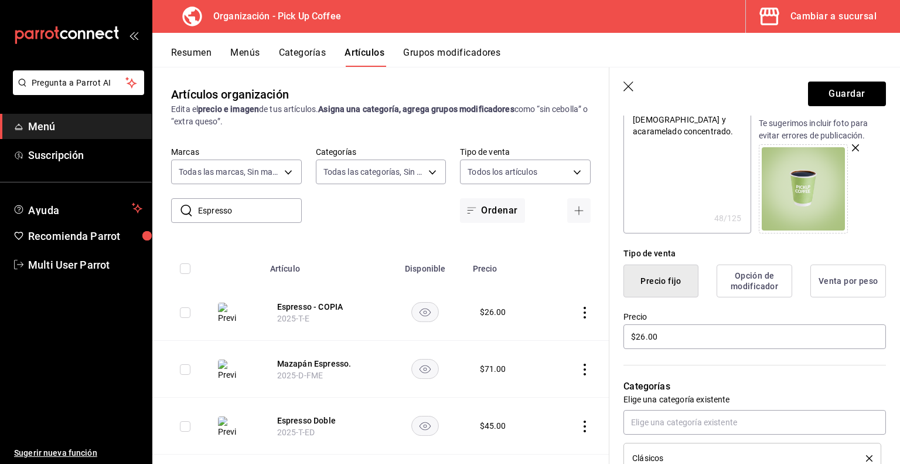
type input "Espresso."
click at [628, 88] on icon "button" at bounding box center [630, 87] width 12 height 12
type textarea "x"
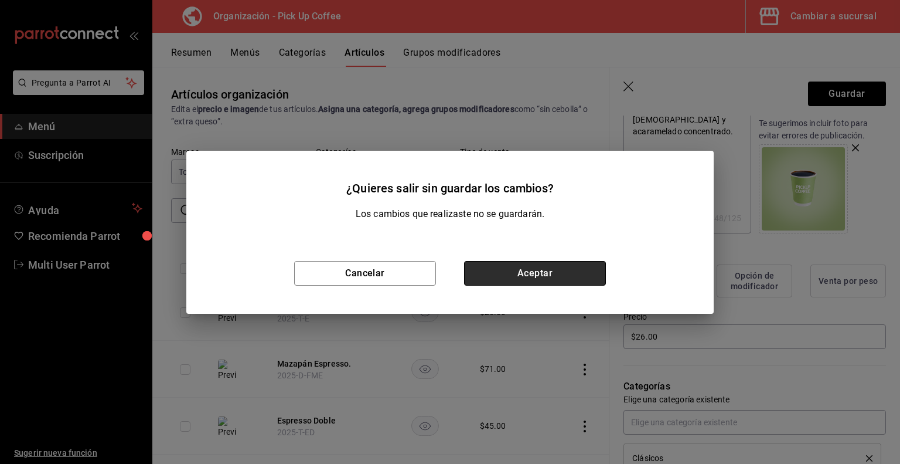
click at [545, 268] on button "Aceptar" at bounding box center [535, 273] width 142 height 25
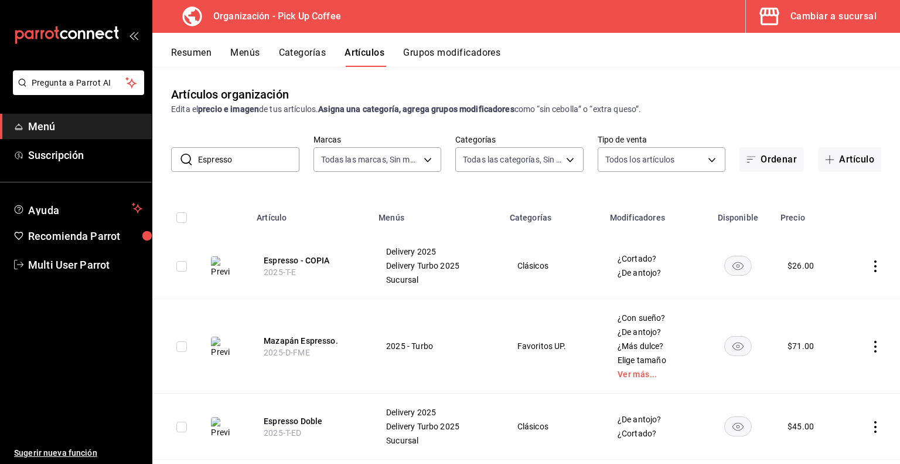
click at [874, 270] on icon "actions" at bounding box center [875, 266] width 2 height 12
click at [818, 345] on span "Eliminar" at bounding box center [831, 340] width 30 height 9
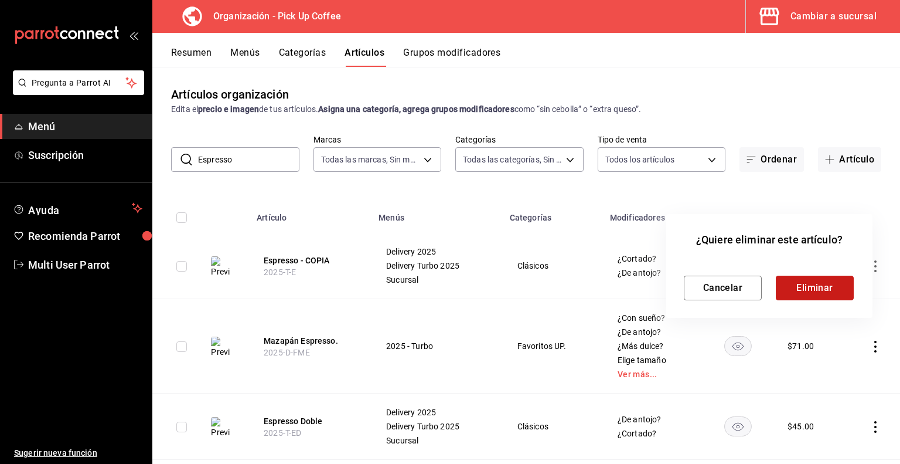
click at [816, 290] on button "Eliminar" at bounding box center [815, 287] width 78 height 25
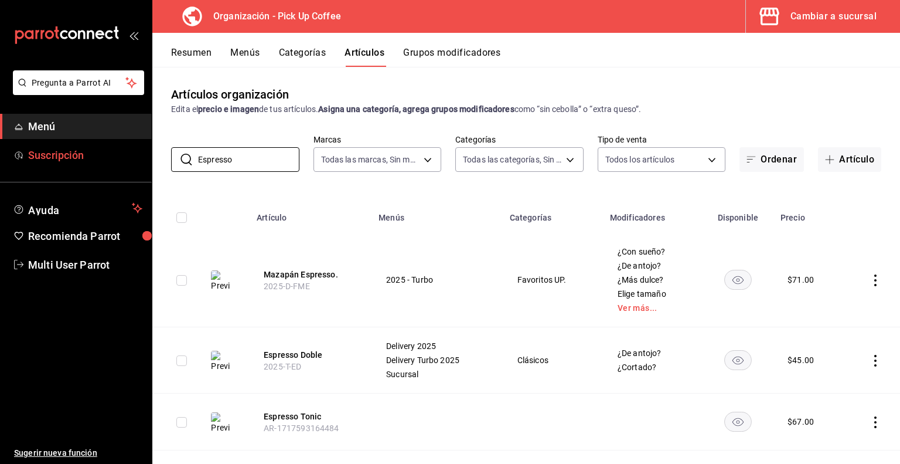
drag, startPoint x: 273, startPoint y: 156, endPoint x: 130, endPoint y: 157, distance: 143.0
click at [130, 157] on div "Pregunta a Parrot AI Menú Suscripción Ayuda Recomienda Parrot Multi User Parrot…" at bounding box center [450, 232] width 900 height 464
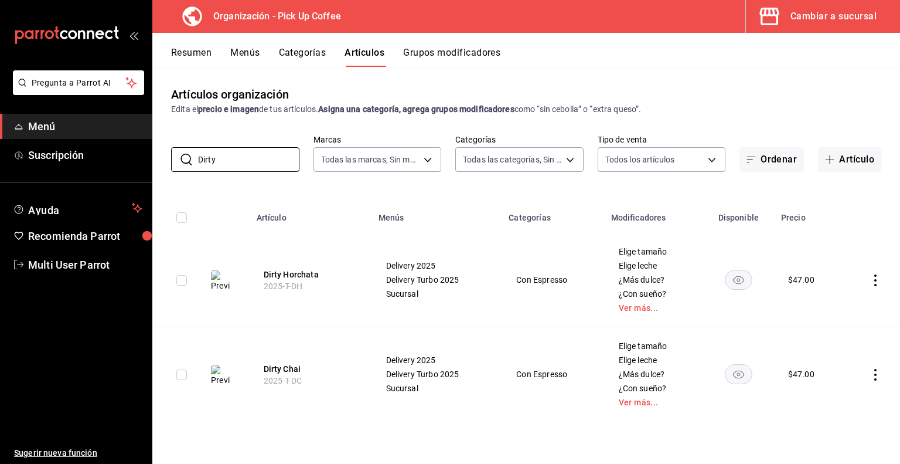
type input "Dirty"
click at [879, 281] on icon "actions" at bounding box center [876, 280] width 12 height 12
click at [829, 328] on span "Duplicar" at bounding box center [840, 331] width 30 height 12
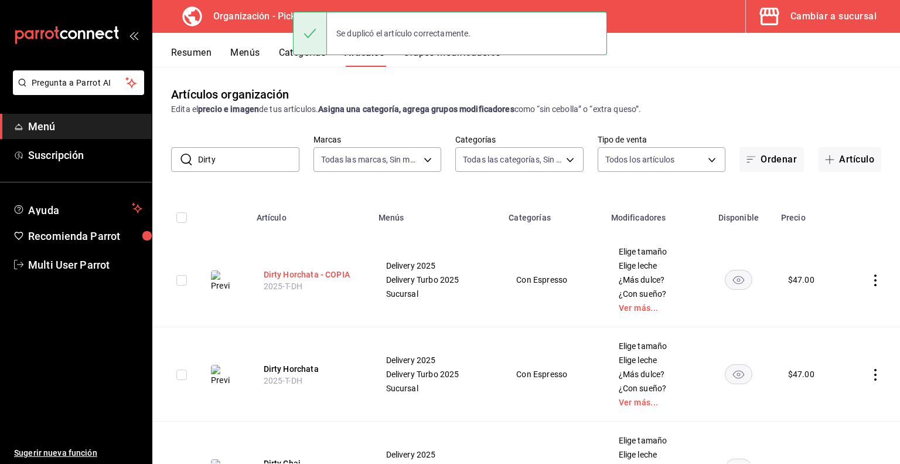
click at [340, 271] on button "Dirty Horchata - COPIA" at bounding box center [311, 274] width 94 height 12
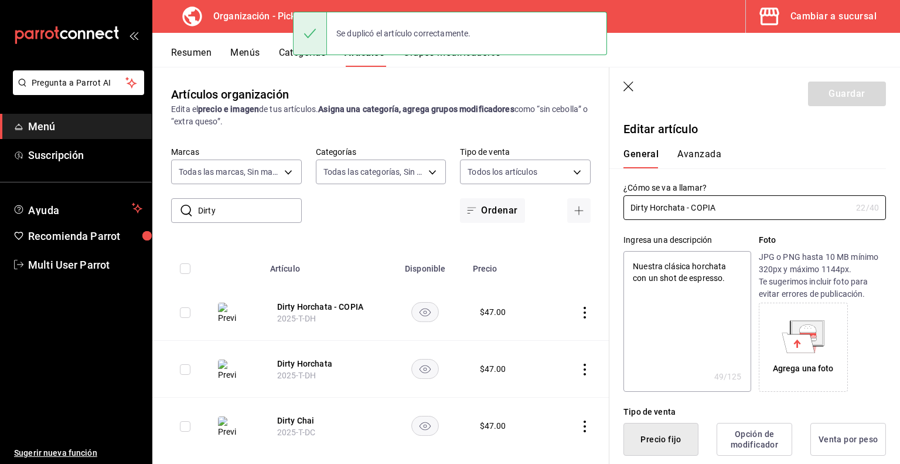
type textarea "x"
type input "$47.00"
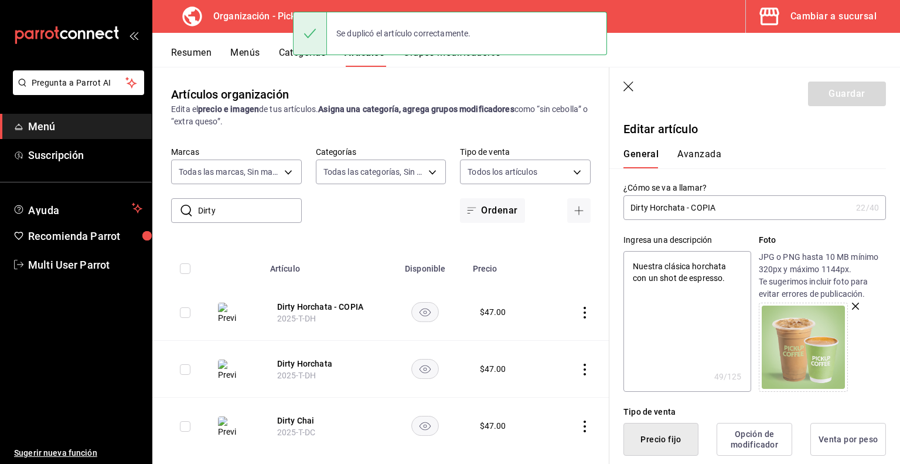
type input "Dirty Horchata - COPI"
type textarea "x"
type input "Dirty Horchata - COP"
type textarea "x"
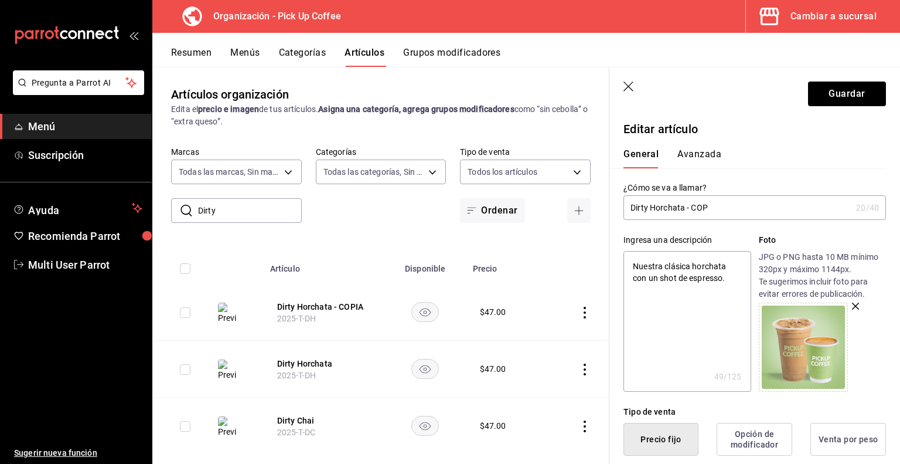
type input "Dirty Horchata - CO"
type textarea "x"
type input "Dirty Horchata - C"
type textarea "x"
type input "Dirty Horchata -"
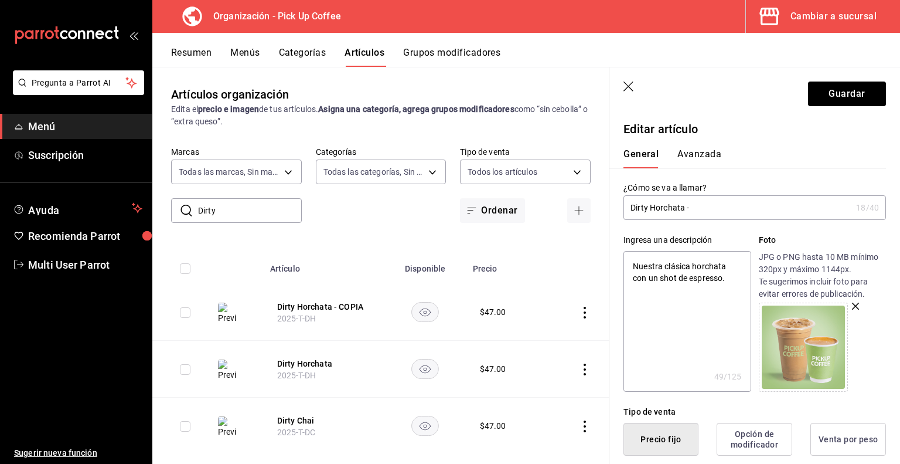
type textarea "x"
type input "Dirty Horchata -"
type textarea "x"
type input "Dirty Horchata"
type textarea "x"
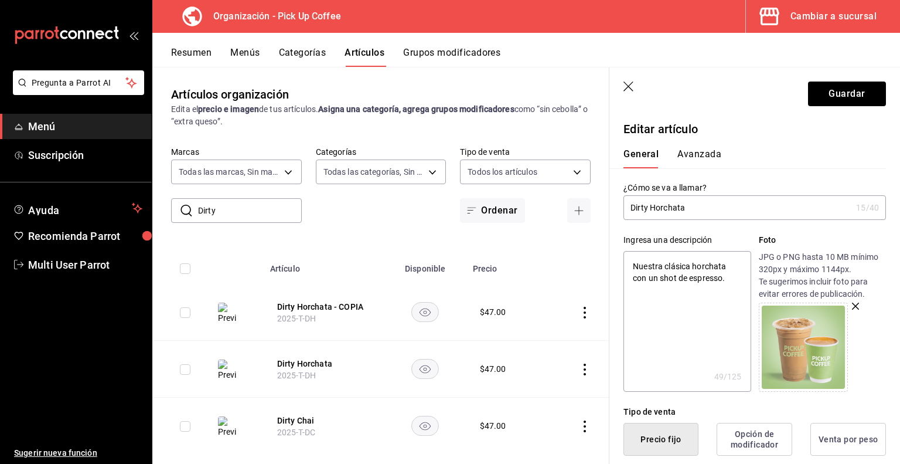
type input "Dirty Horchata"
type textarea "x"
type input "Dirty Horchata."
type textarea "x"
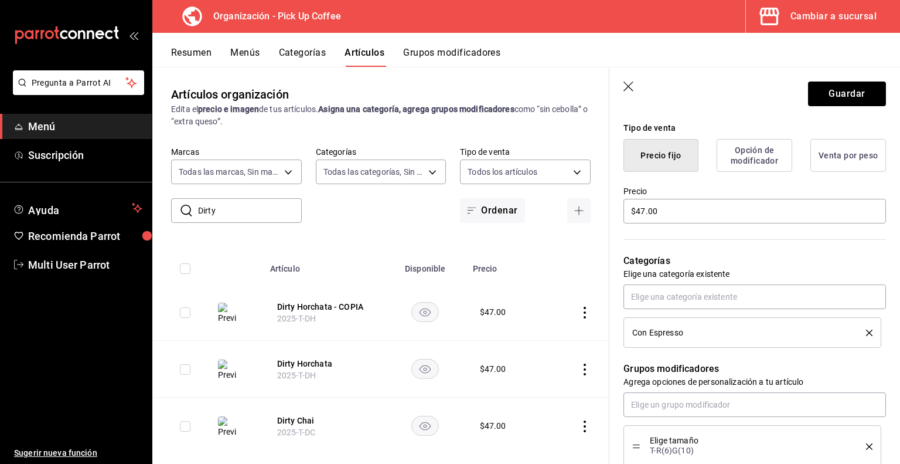
scroll to position [285, 0]
type input "Dirty Horchata."
drag, startPoint x: 682, startPoint y: 208, endPoint x: 513, endPoint y: 209, distance: 168.2
click at [513, 209] on main "Artículos organización Edita el precio e imagen de tus artículos. Asigna una ca…" at bounding box center [526, 265] width 748 height 397
type input "$6.00"
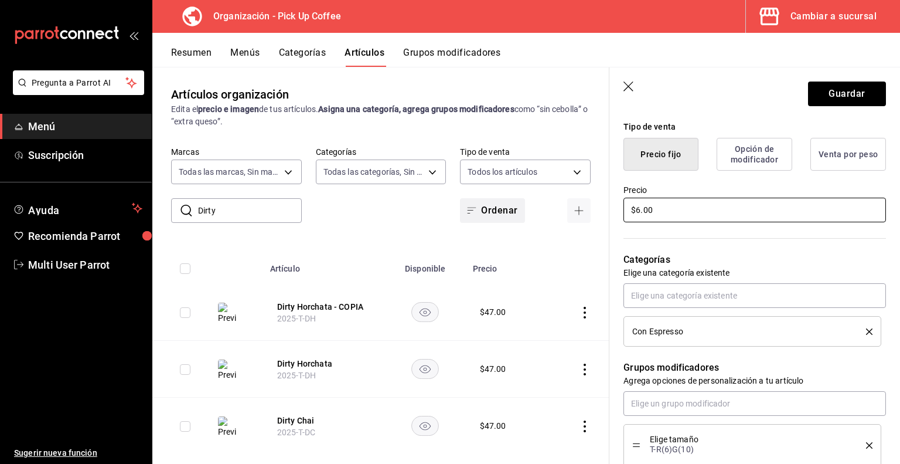
type textarea "x"
type input "$66.00"
click at [866, 328] on icon "delete" at bounding box center [869, 331] width 6 height 6
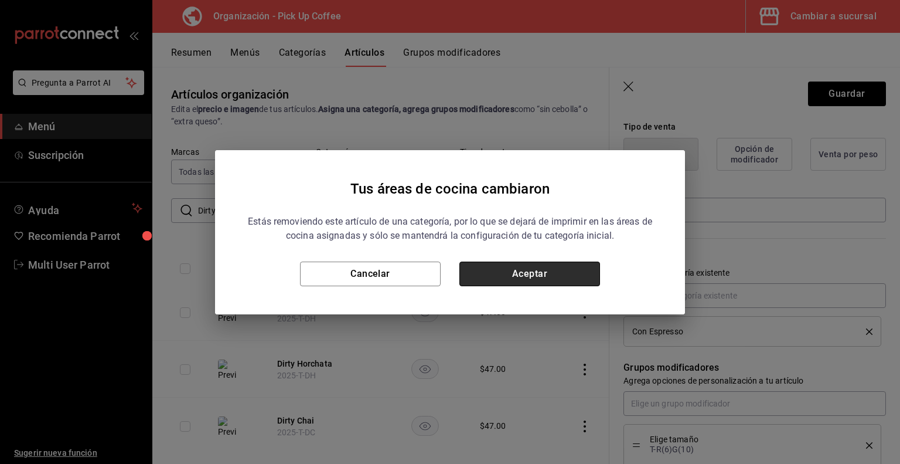
click at [536, 271] on button "Aceptar" at bounding box center [529, 273] width 141 height 25
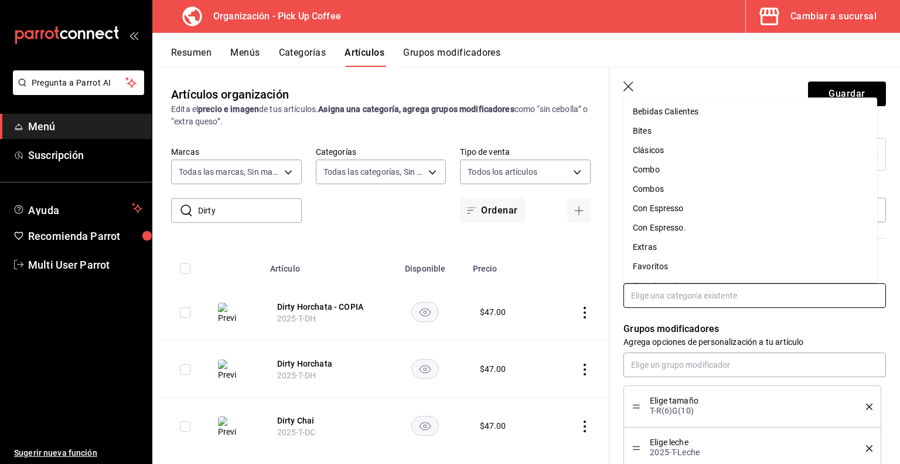
click at [730, 292] on input "text" at bounding box center [755, 295] width 263 height 25
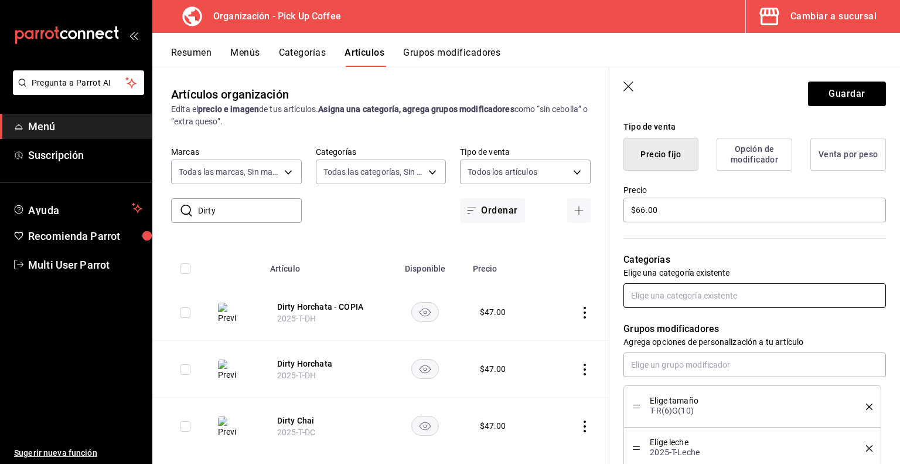
click at [730, 292] on input "text" at bounding box center [755, 295] width 263 height 25
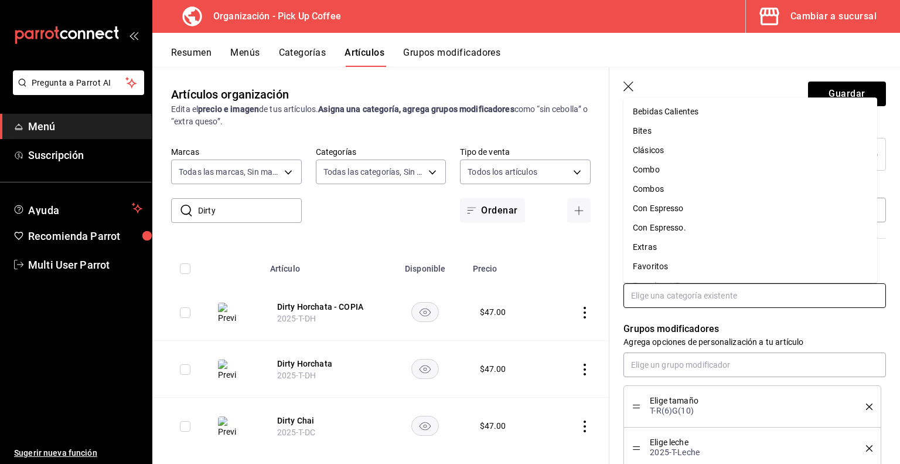
click at [687, 228] on li "Con Espresso." at bounding box center [751, 227] width 254 height 19
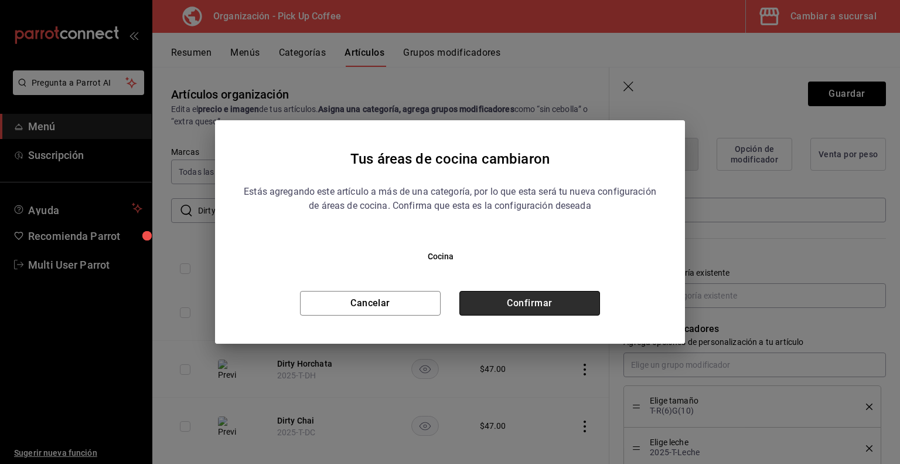
click at [539, 298] on button "Confirmar" at bounding box center [529, 303] width 141 height 25
type textarea "x"
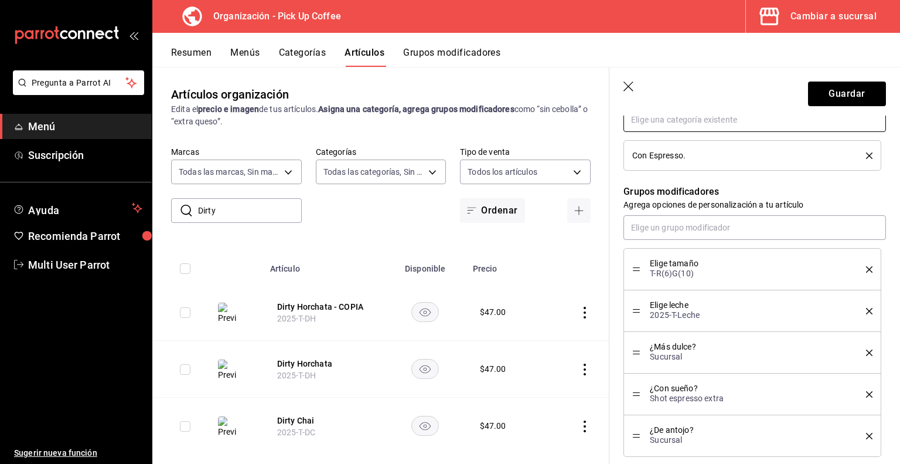
scroll to position [462, 0]
click at [693, 224] on input "text" at bounding box center [755, 226] width 263 height 25
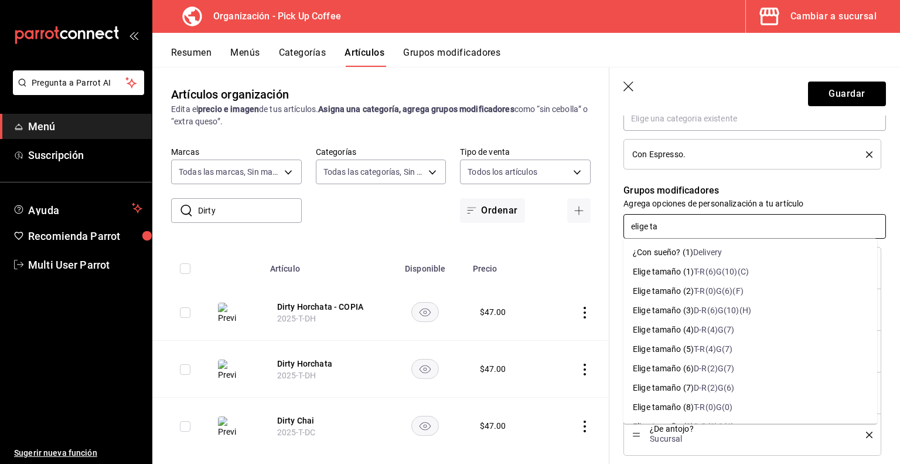
type input "[PERSON_NAME]"
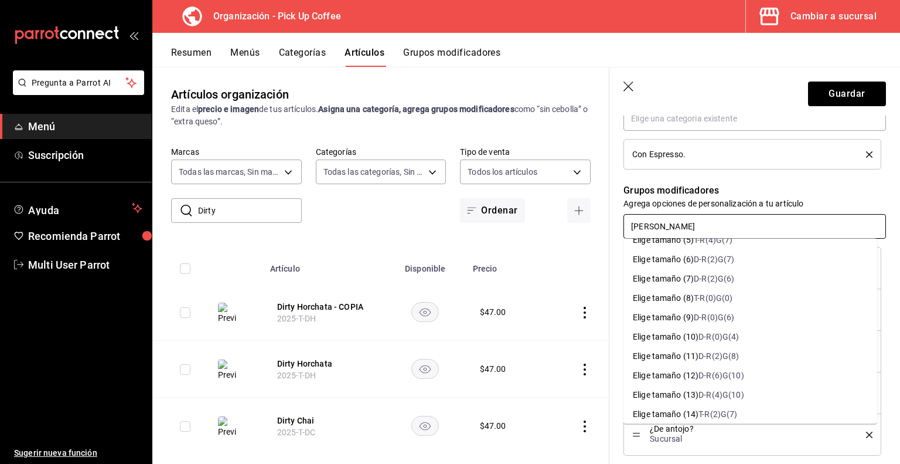
scroll to position [110, 0]
click at [724, 375] on div "D-R(6)G(10)" at bounding box center [721, 375] width 45 height 12
type textarea "x"
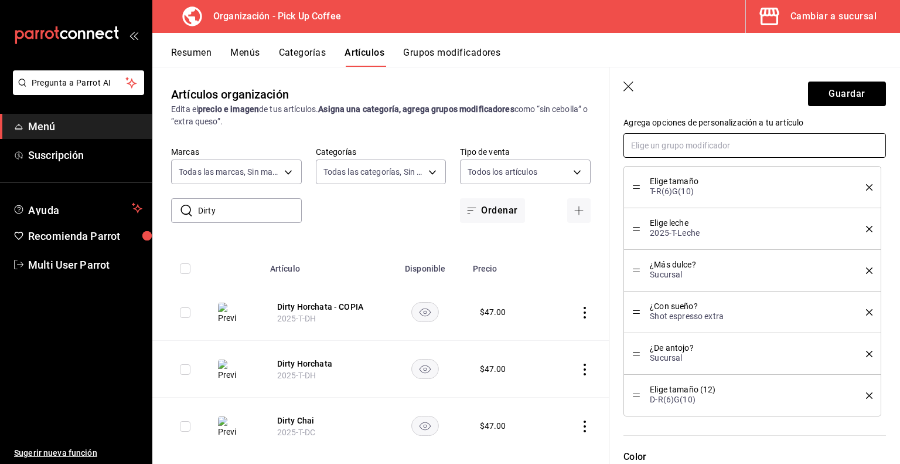
scroll to position [544, 0]
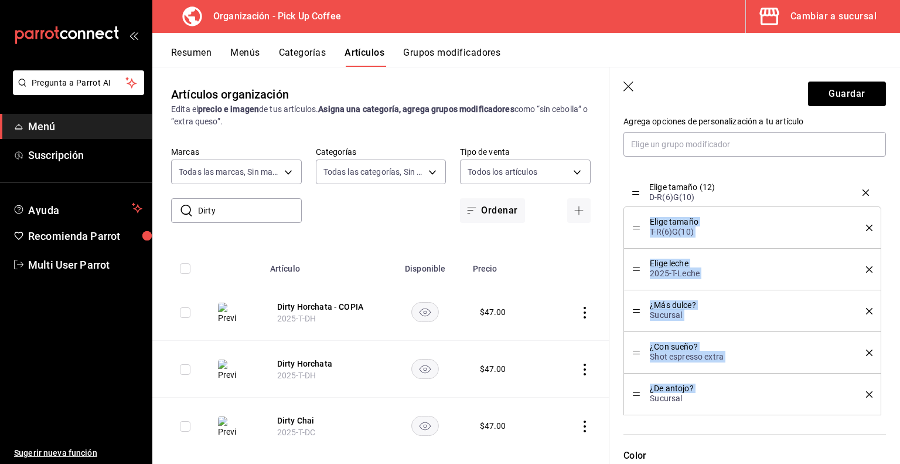
drag, startPoint x: 635, startPoint y: 392, endPoint x: 635, endPoint y: 193, distance: 199.3
type textarea "x"
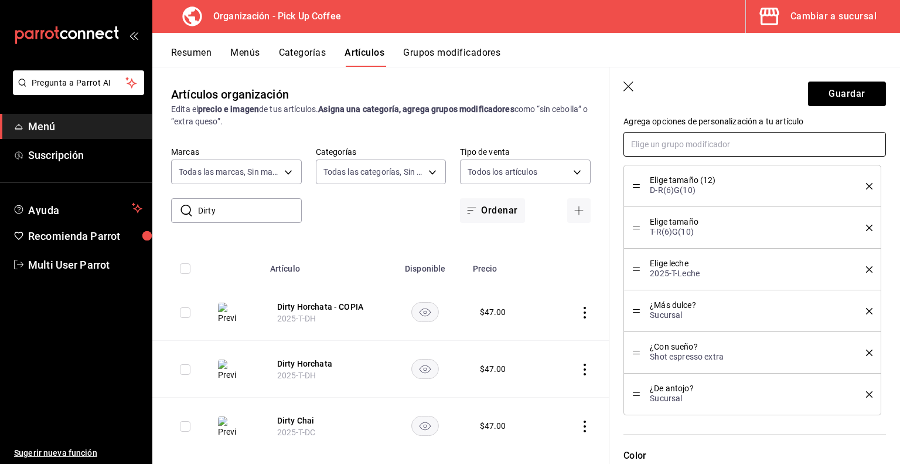
click at [673, 142] on input "text" at bounding box center [755, 144] width 263 height 25
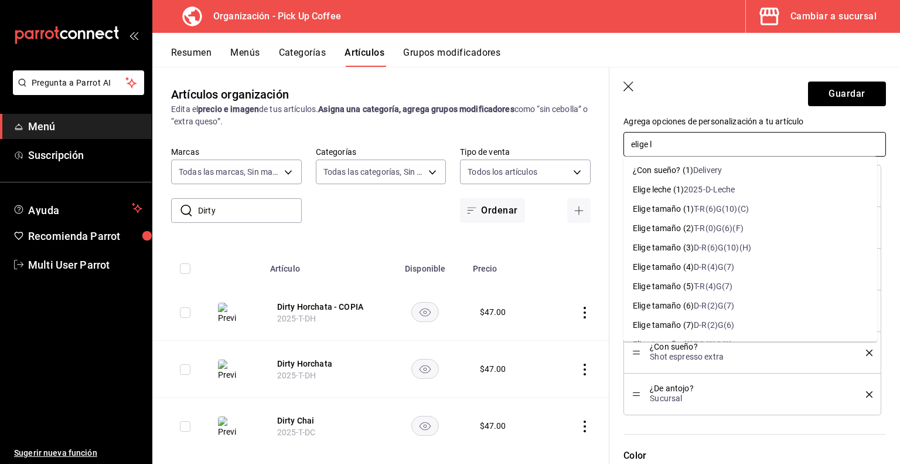
type input "elige le"
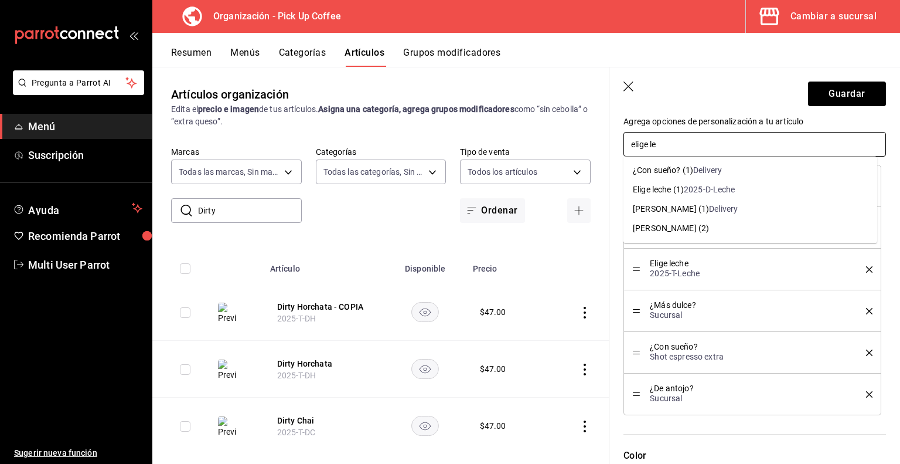
click at [670, 189] on div "Elige leche (1)" at bounding box center [658, 189] width 51 height 12
type textarea "x"
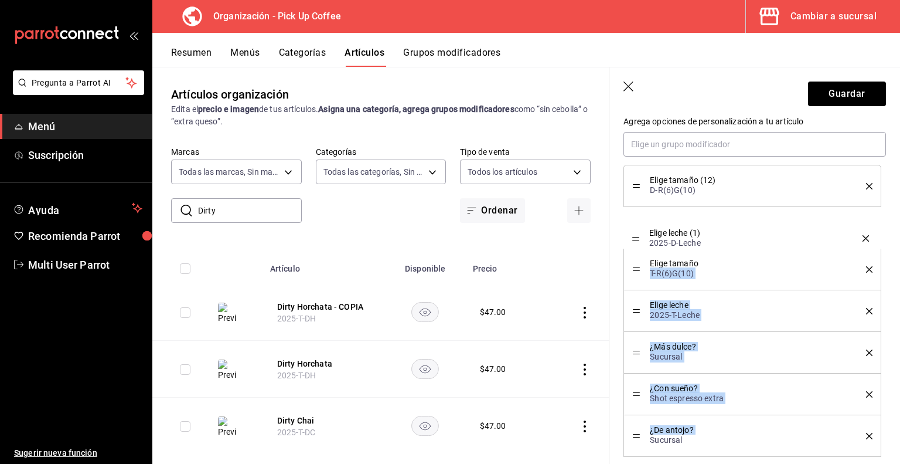
drag, startPoint x: 638, startPoint y: 432, endPoint x: 651, endPoint y: 234, distance: 198.5
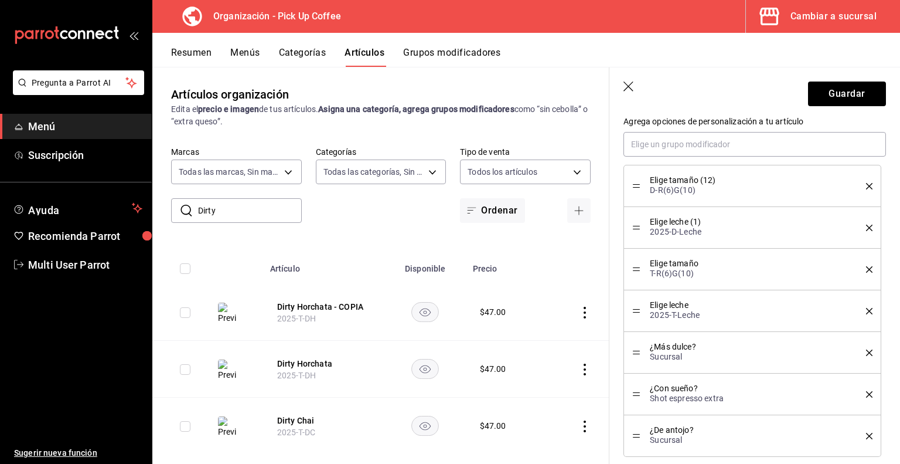
click at [866, 266] on icon "delete" at bounding box center [869, 269] width 6 height 6
type textarea "x"
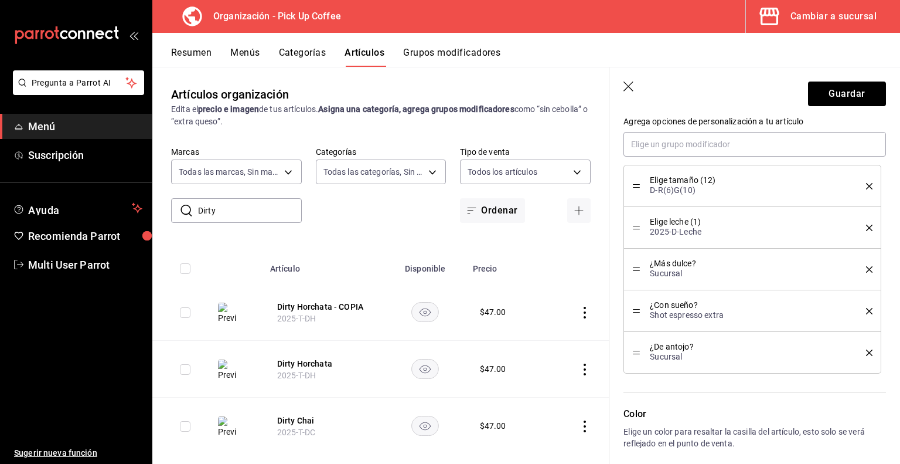
scroll to position [727, 0]
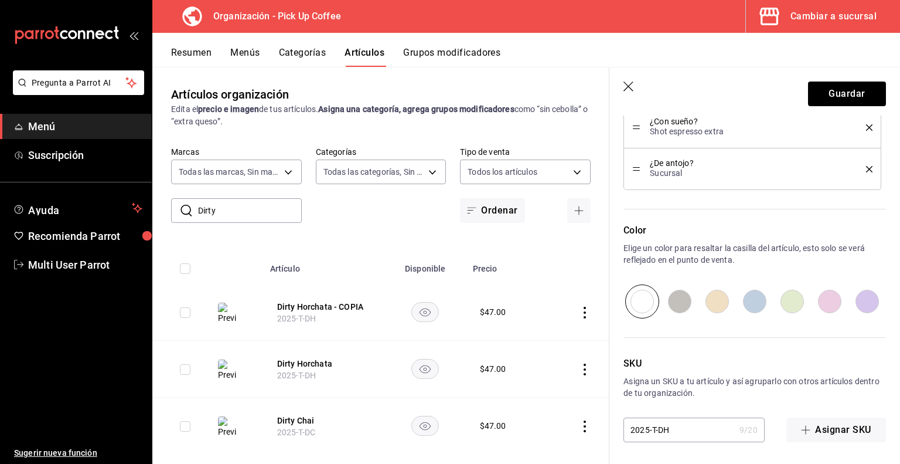
click at [656, 425] on input "2025-T-DH" at bounding box center [679, 429] width 111 height 23
type input "2025--DH"
type textarea "x"
type input "2025-D-DH"
type textarea "x"
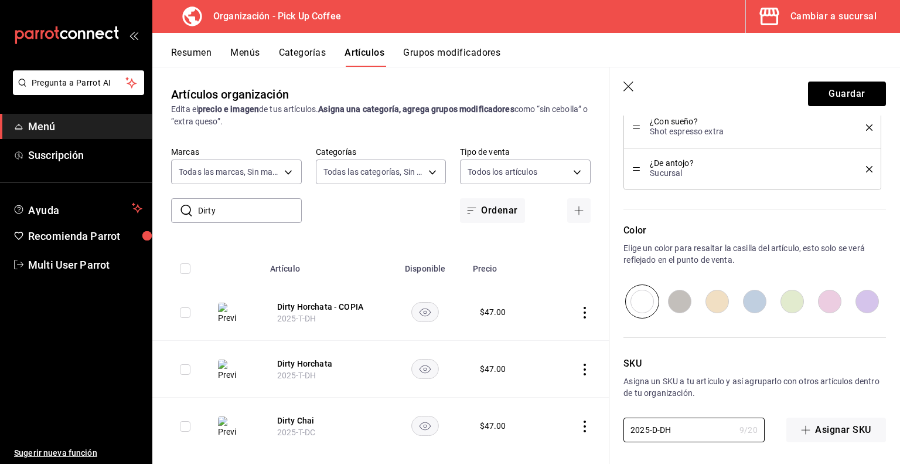
type input "2025-D-DH"
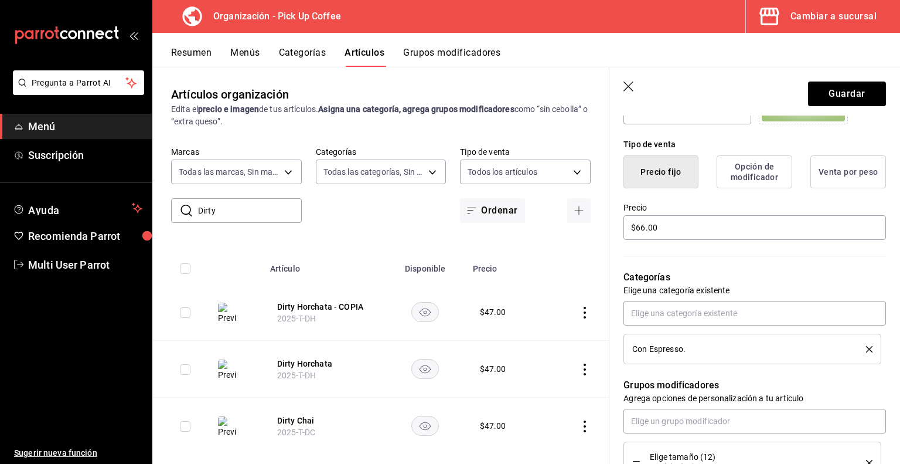
scroll to position [274, 0]
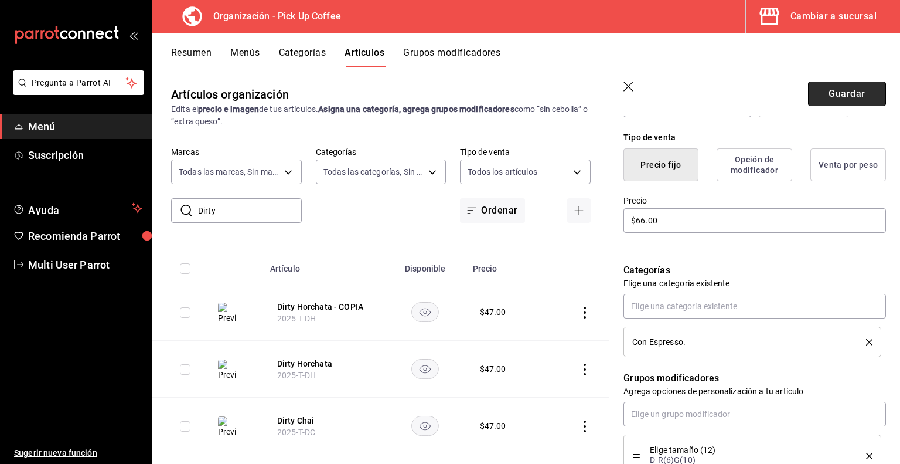
click at [854, 93] on button "Guardar" at bounding box center [847, 93] width 78 height 25
type textarea "x"
